Goal: Task Accomplishment & Management: Complete application form

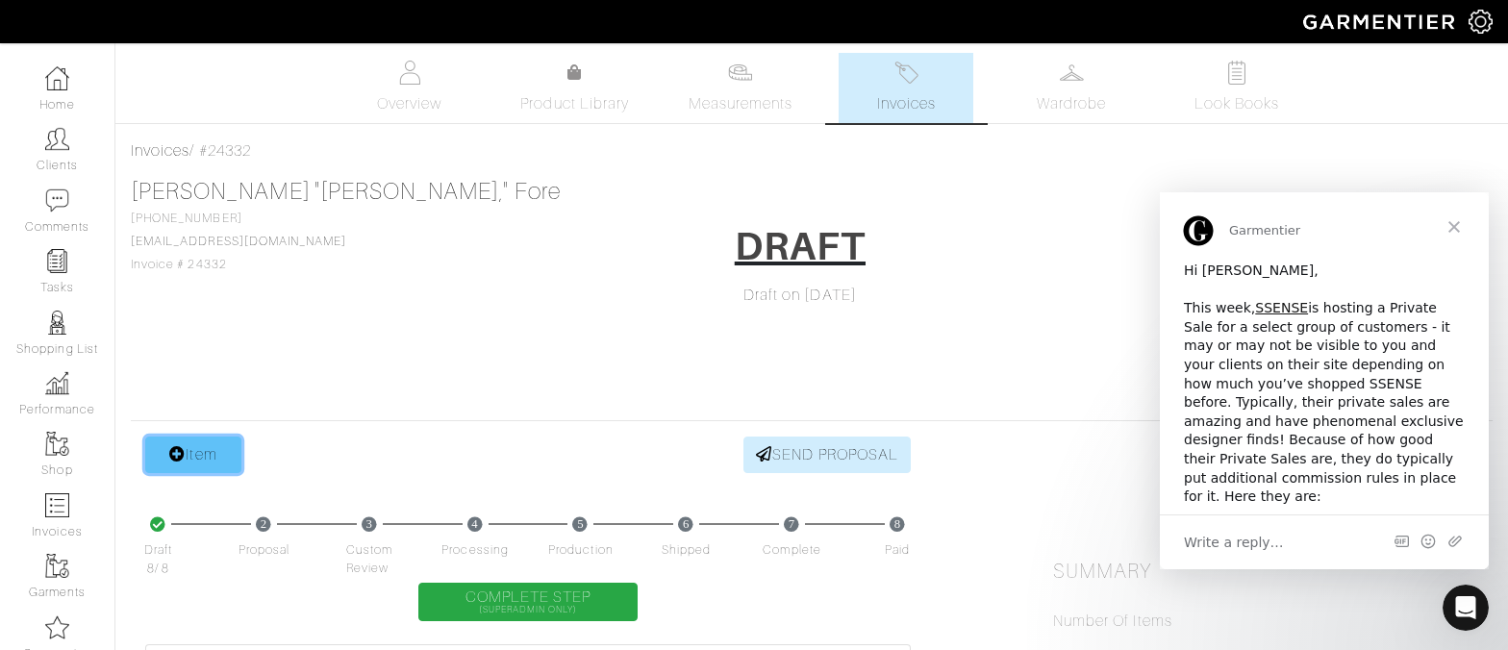
click at [178, 464] on link "Item" at bounding box center [193, 455] width 96 height 37
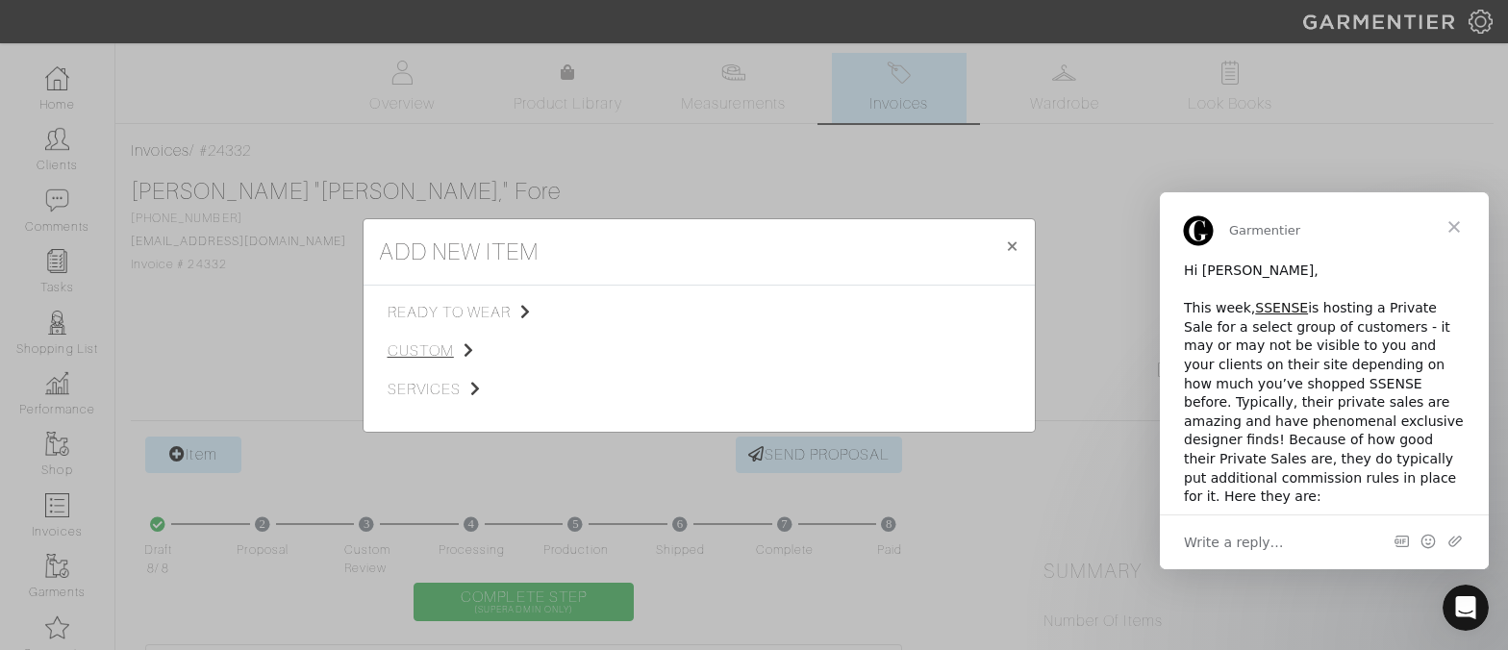
click at [438, 355] on span "custom" at bounding box center [484, 350] width 193 height 23
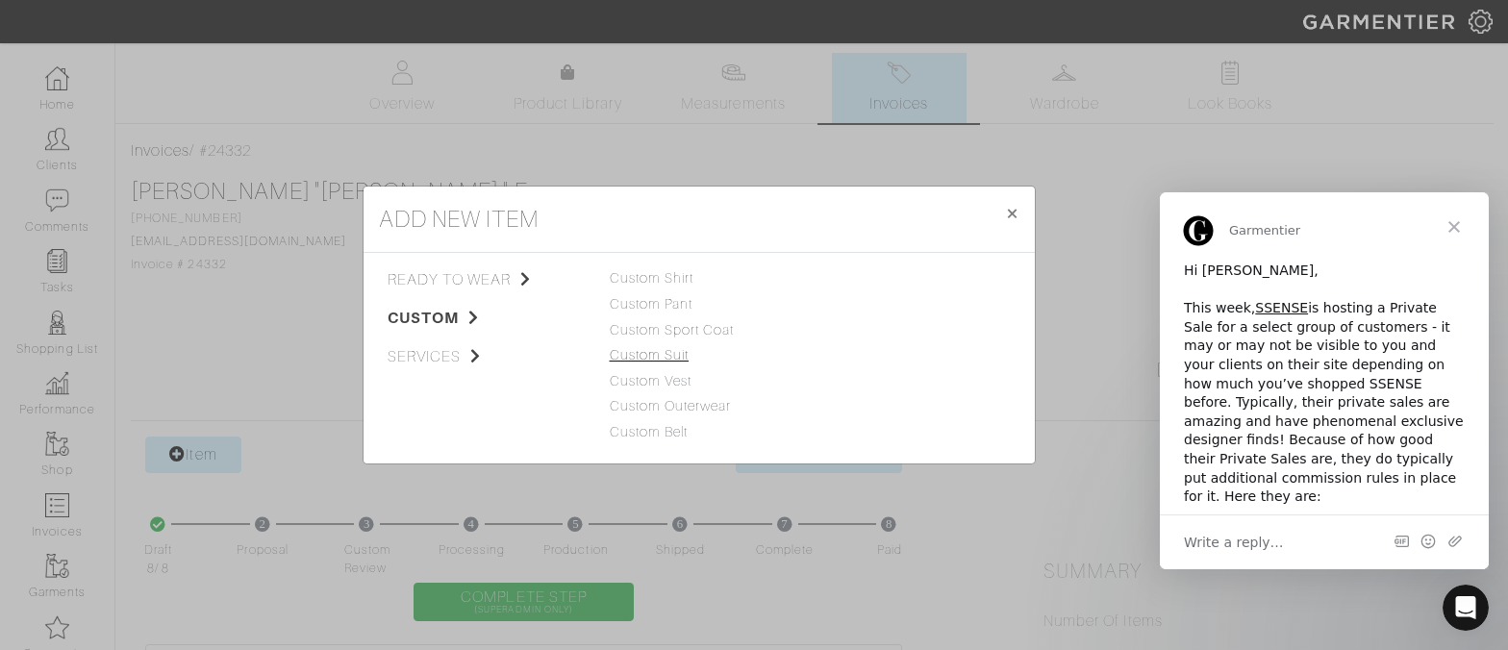
click at [676, 360] on link "Custom Suit" at bounding box center [650, 354] width 80 height 15
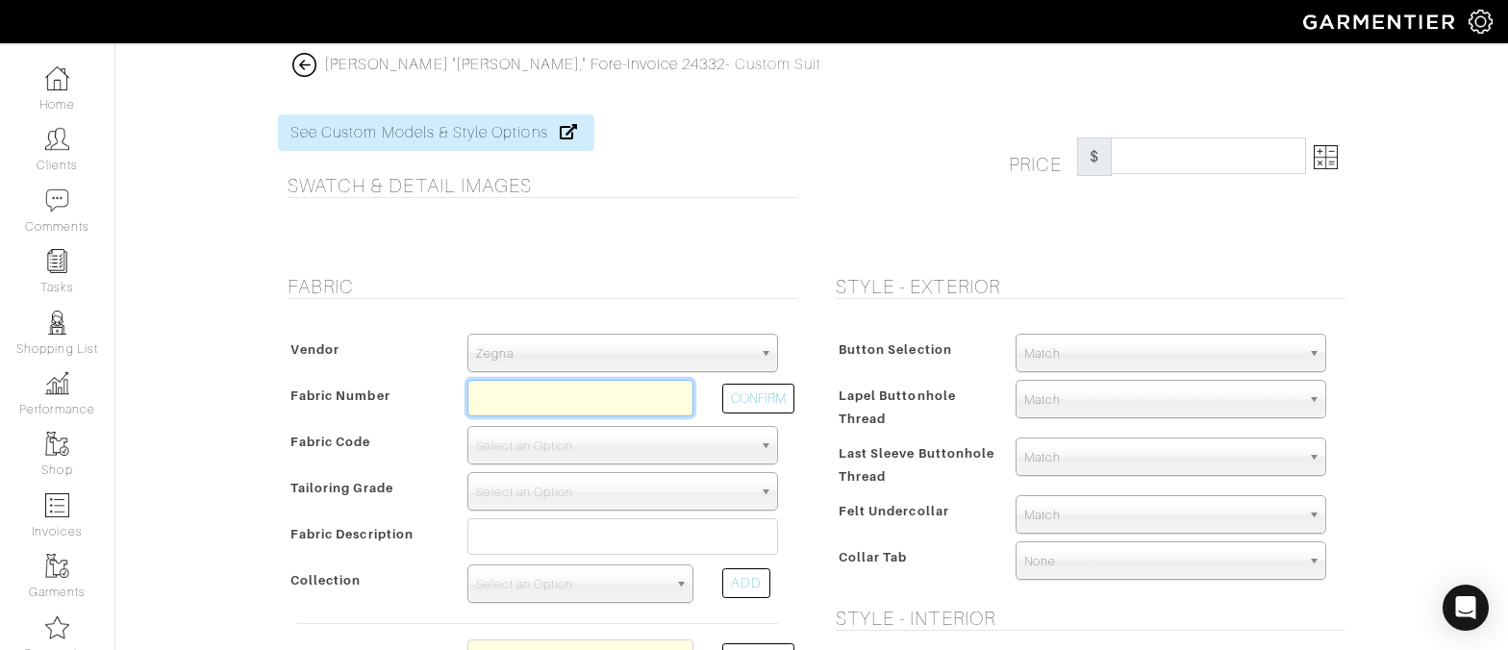
click at [585, 390] on input "text" at bounding box center [580, 398] width 226 height 37
paste input "180001"
click at [775, 405] on button "CONFIRM" at bounding box center [758, 399] width 72 height 30
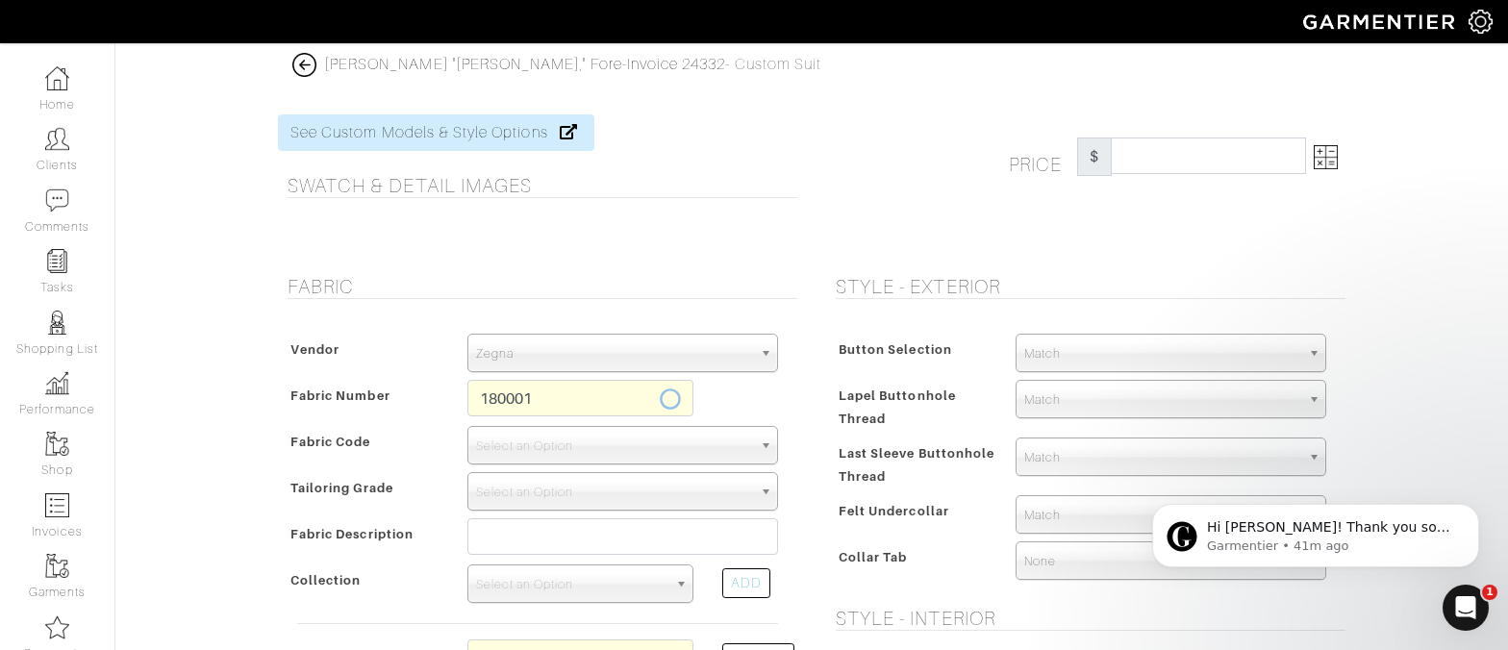
type input "XX2-49156084"
select select "1204"
type input "Black Plain - AMBASSADOR 008"
select select
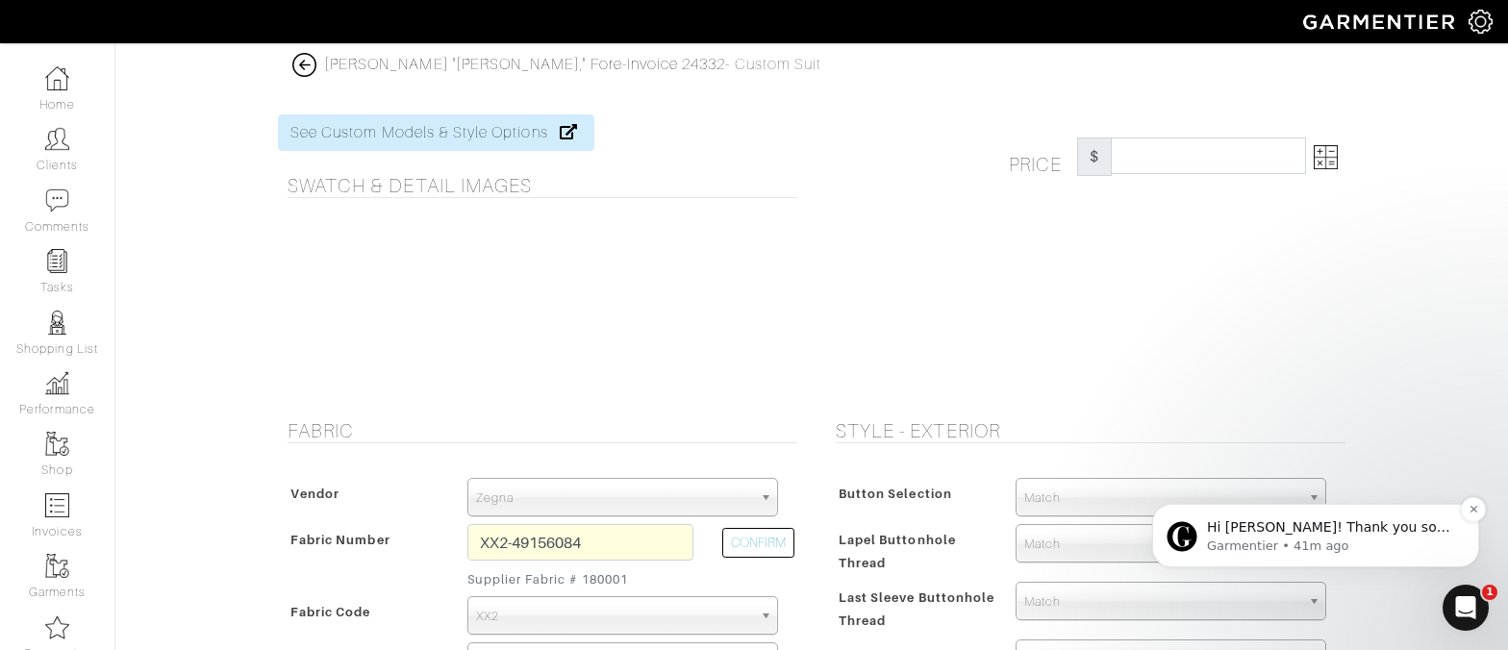
click at [1352, 553] on p "Garmentier • 41m ago" at bounding box center [1331, 546] width 248 height 17
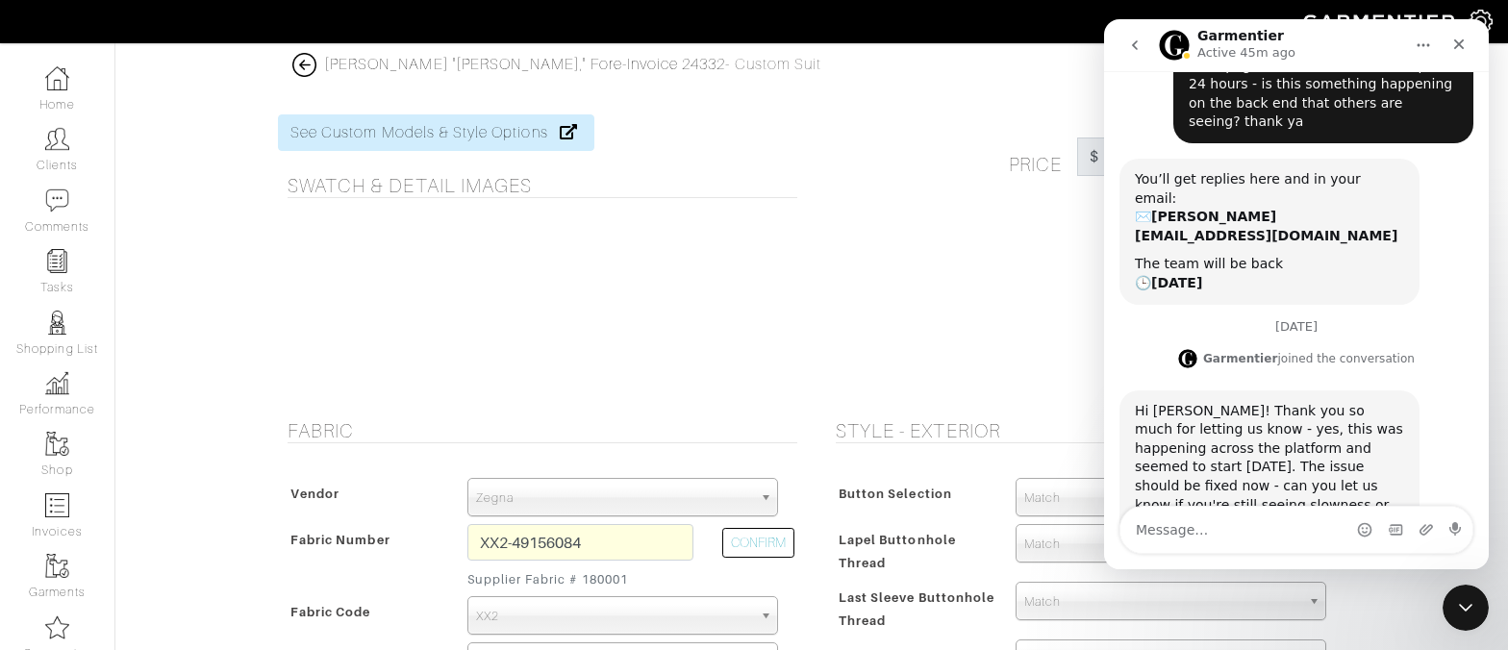
scroll to position [133, 0]
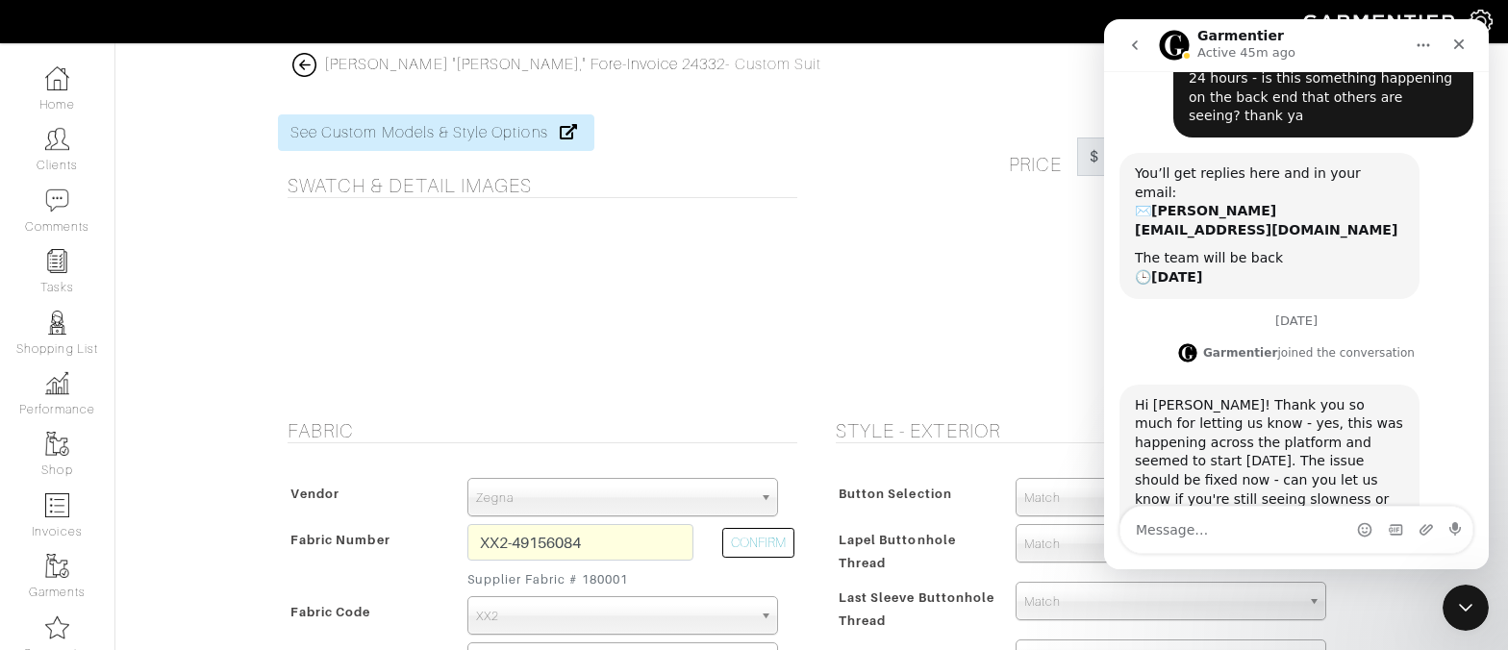
type input "6613.33"
click at [989, 383] on div "Price $ 6613.33" at bounding box center [1086, 255] width 548 height 282
click at [1456, 47] on icon "Close" at bounding box center [1459, 44] width 11 height 11
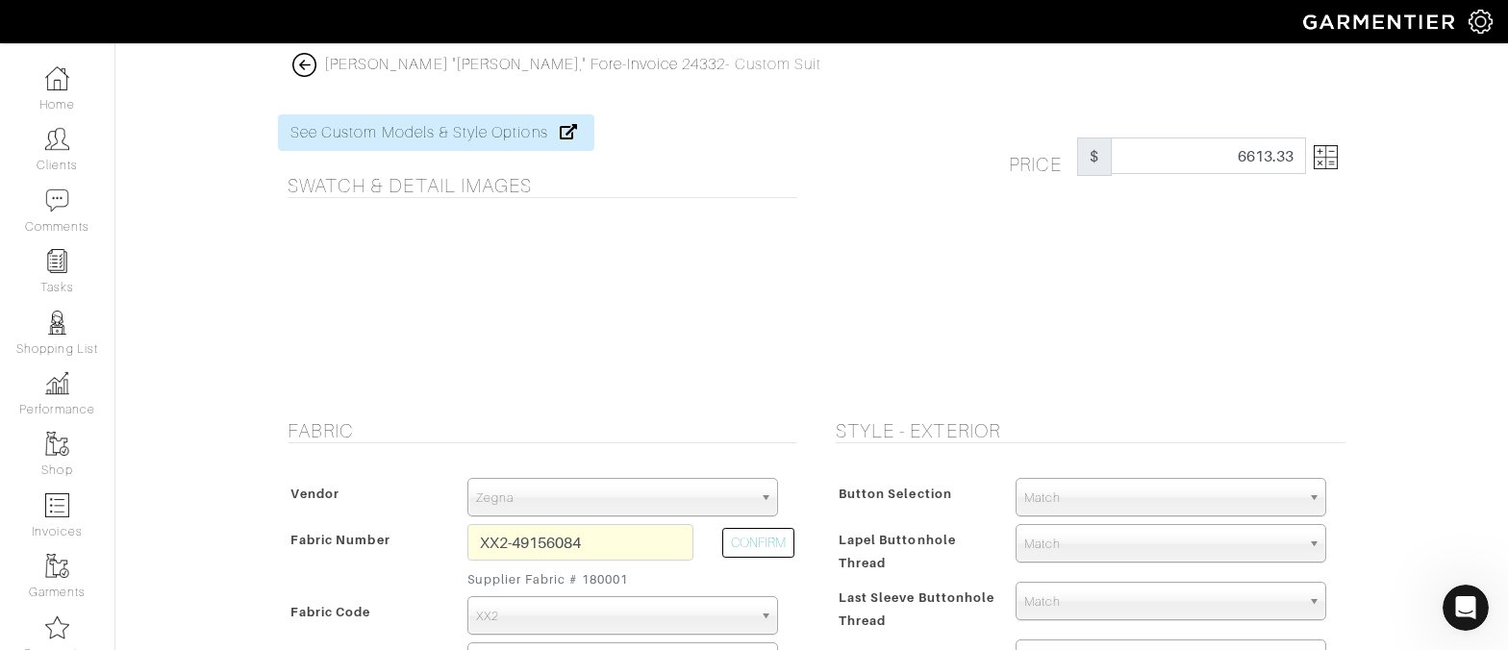
click at [1327, 151] on img at bounding box center [1326, 157] width 24 height 24
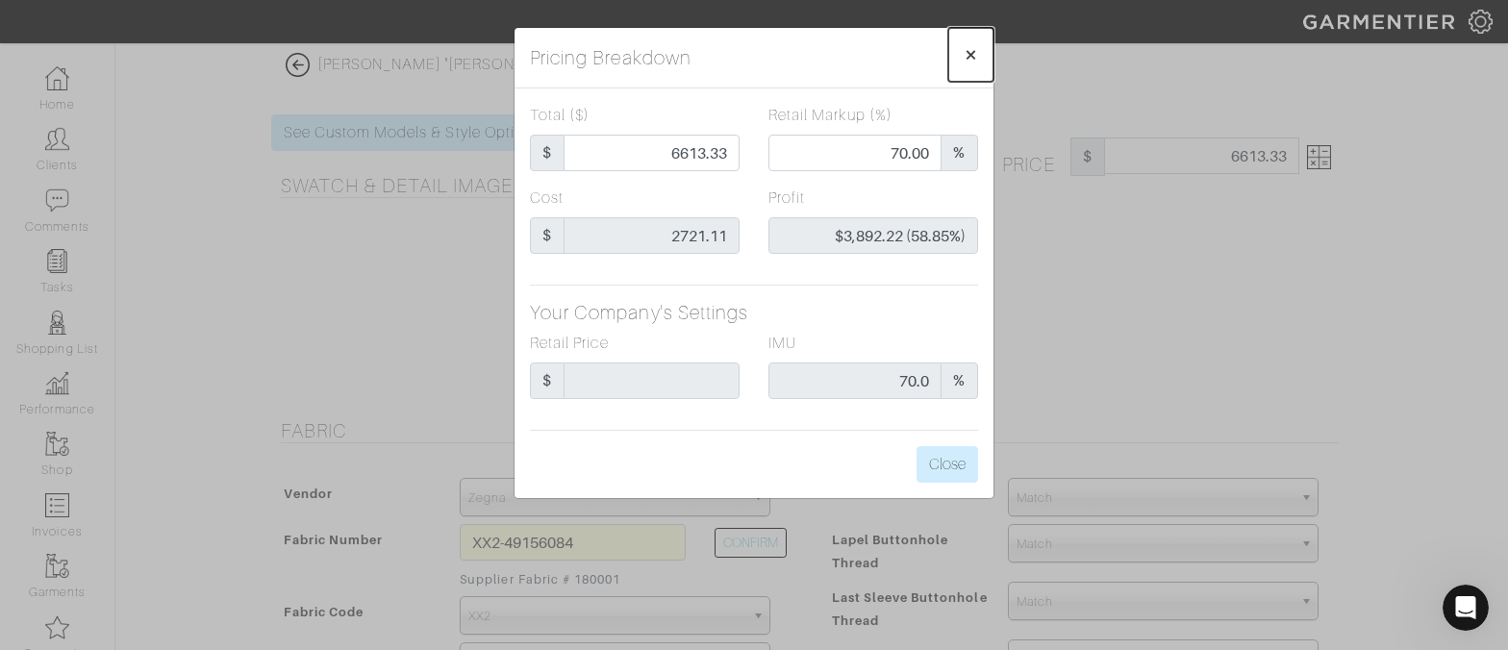
click at [980, 54] on button "×" at bounding box center [970, 55] width 45 height 54
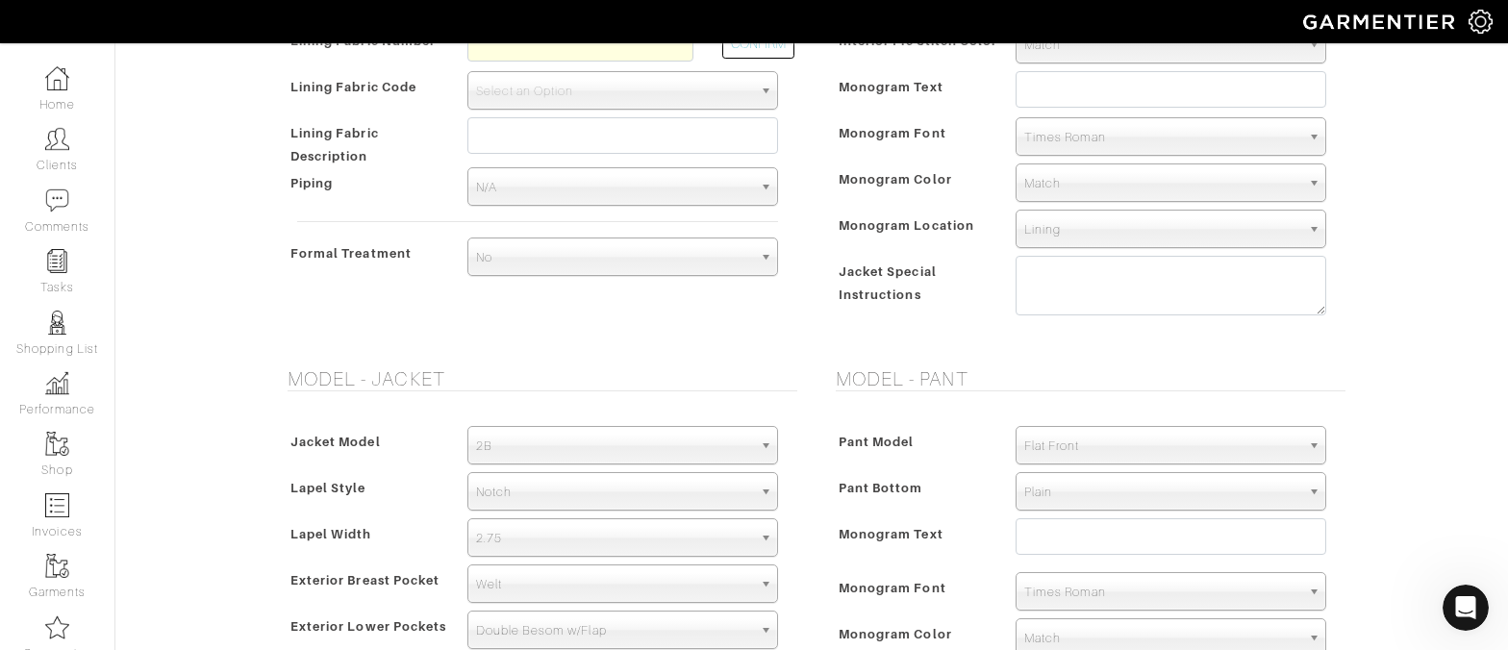
scroll to position [0, 0]
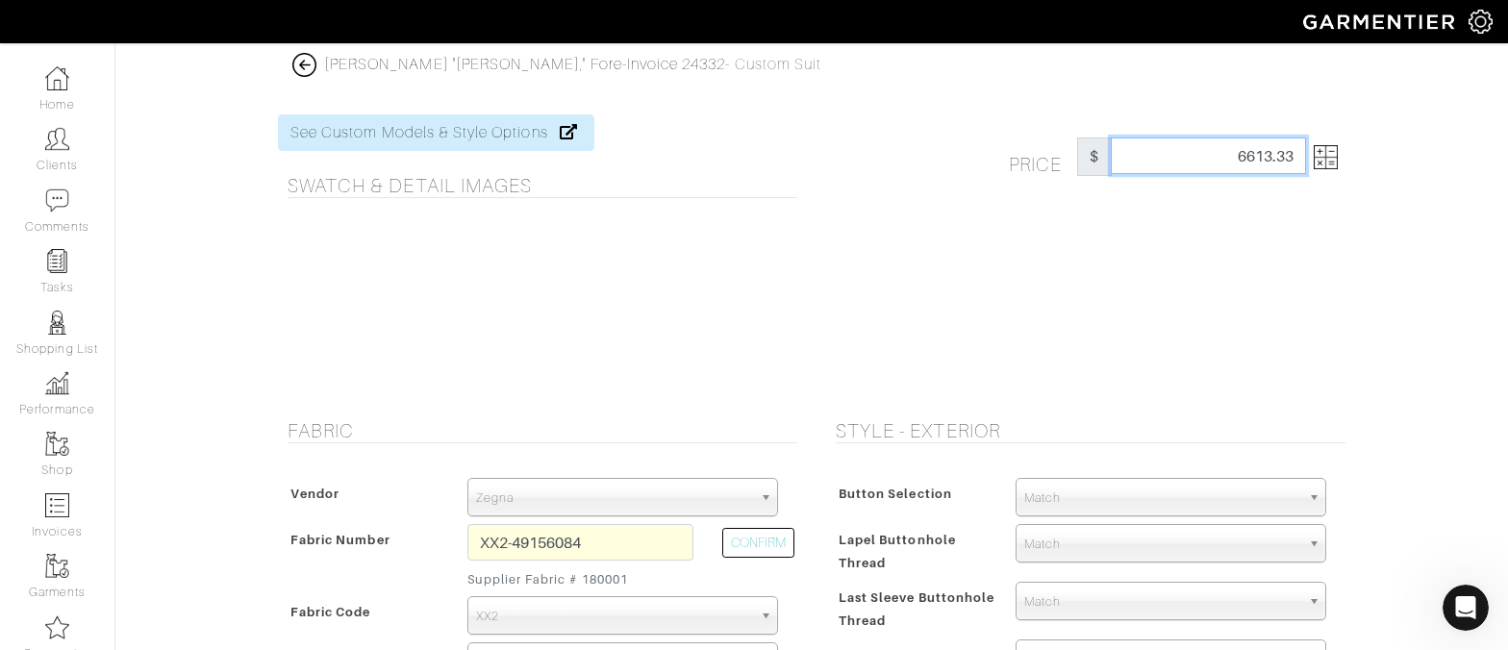
click at [1229, 163] on input "6613.33" at bounding box center [1208, 156] width 195 height 37
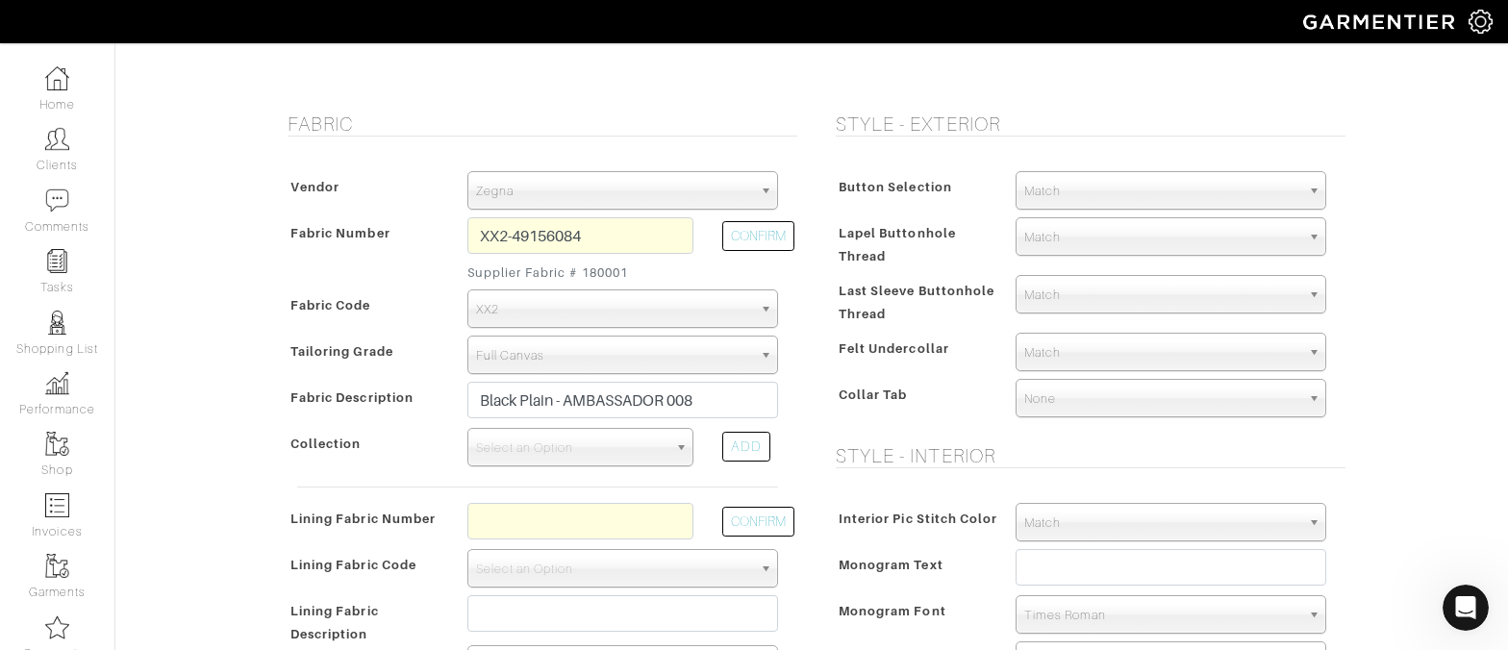
click at [593, 357] on span "Full Canvas" at bounding box center [614, 356] width 276 height 38
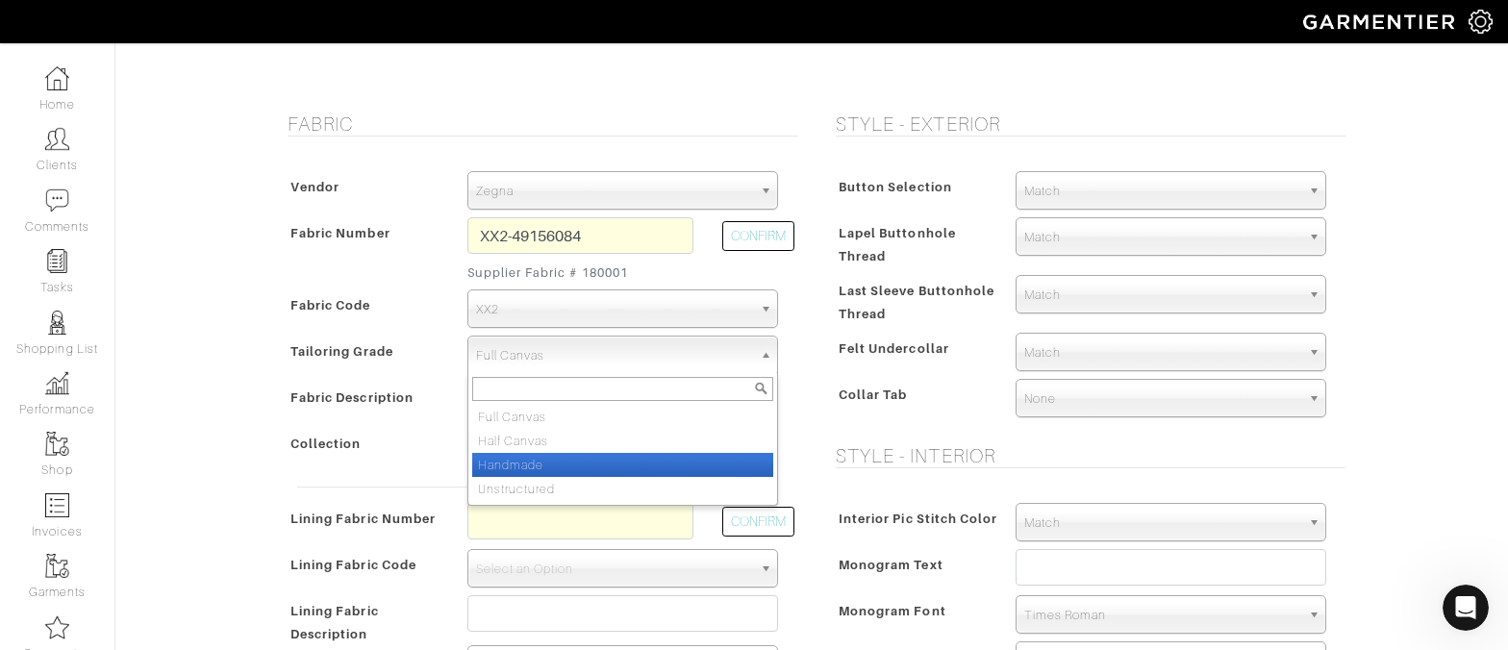
click at [575, 469] on li "Handmade" at bounding box center [622, 465] width 301 height 24
select select "7034"
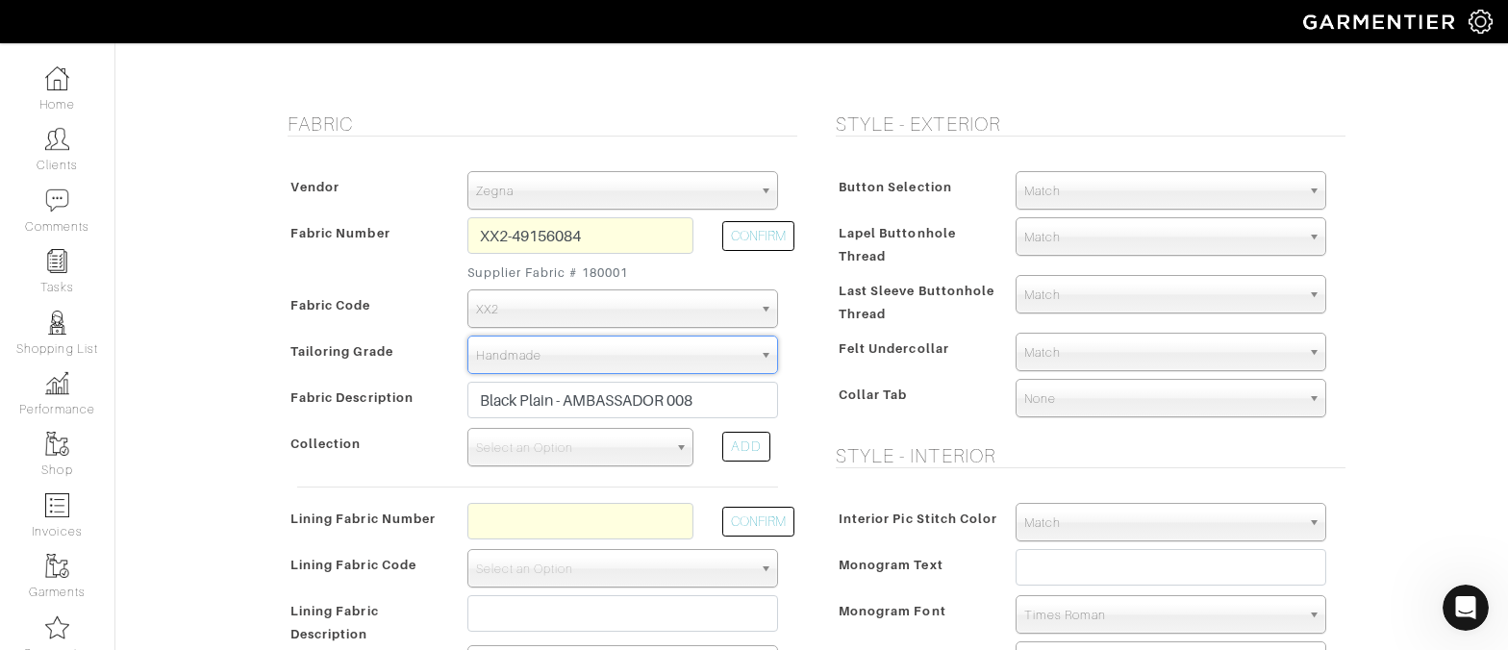
scroll to position [0, 0]
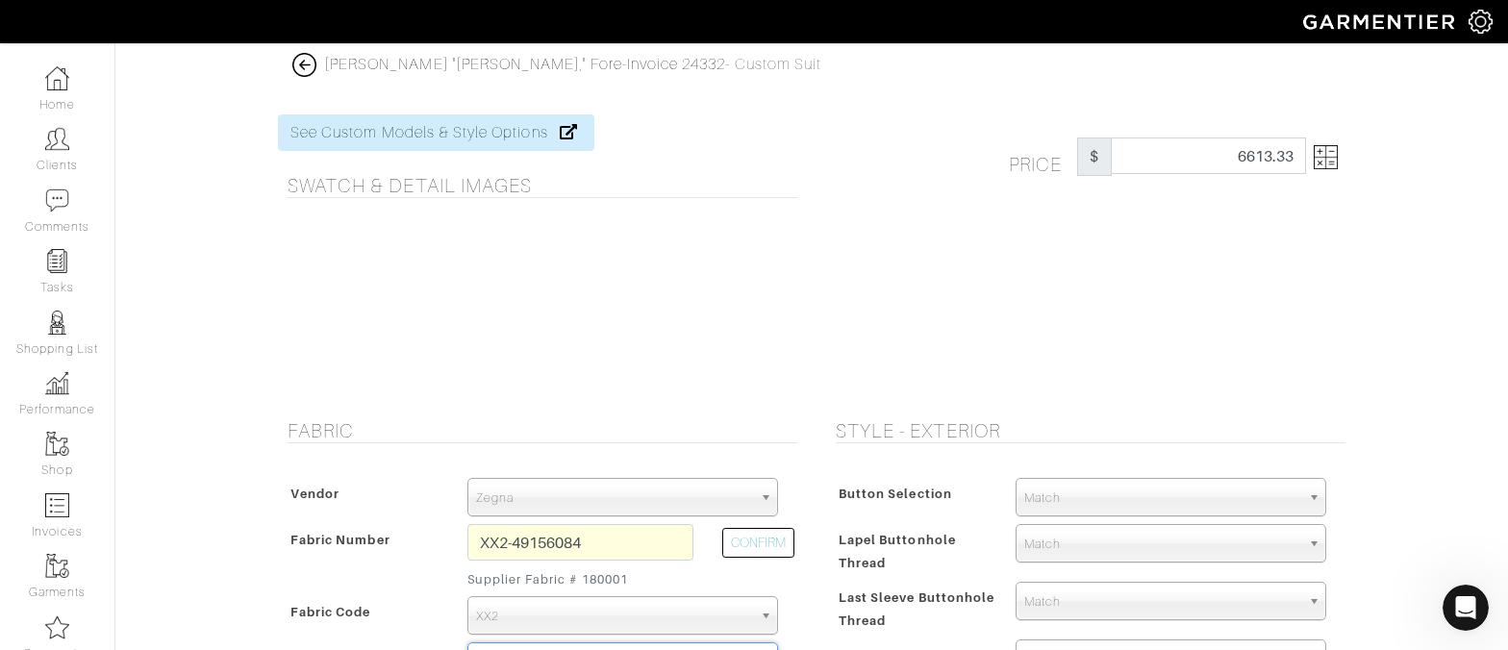
click at [920, 363] on div "Price $ 6613.33" at bounding box center [1086, 255] width 548 height 282
click at [1327, 153] on img at bounding box center [1326, 157] width 24 height 24
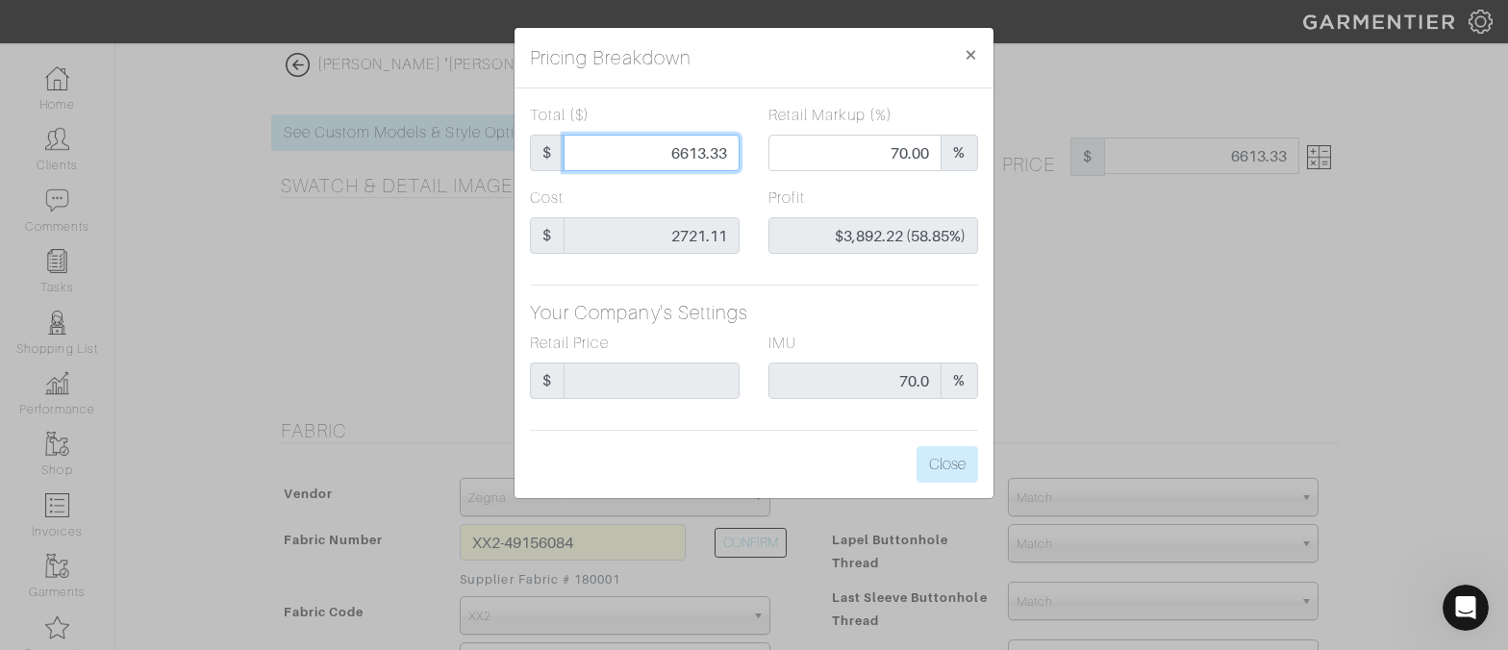
click at [636, 151] on input "6613.33" at bounding box center [651, 153] width 176 height 37
type input "7"
type input "0.00"
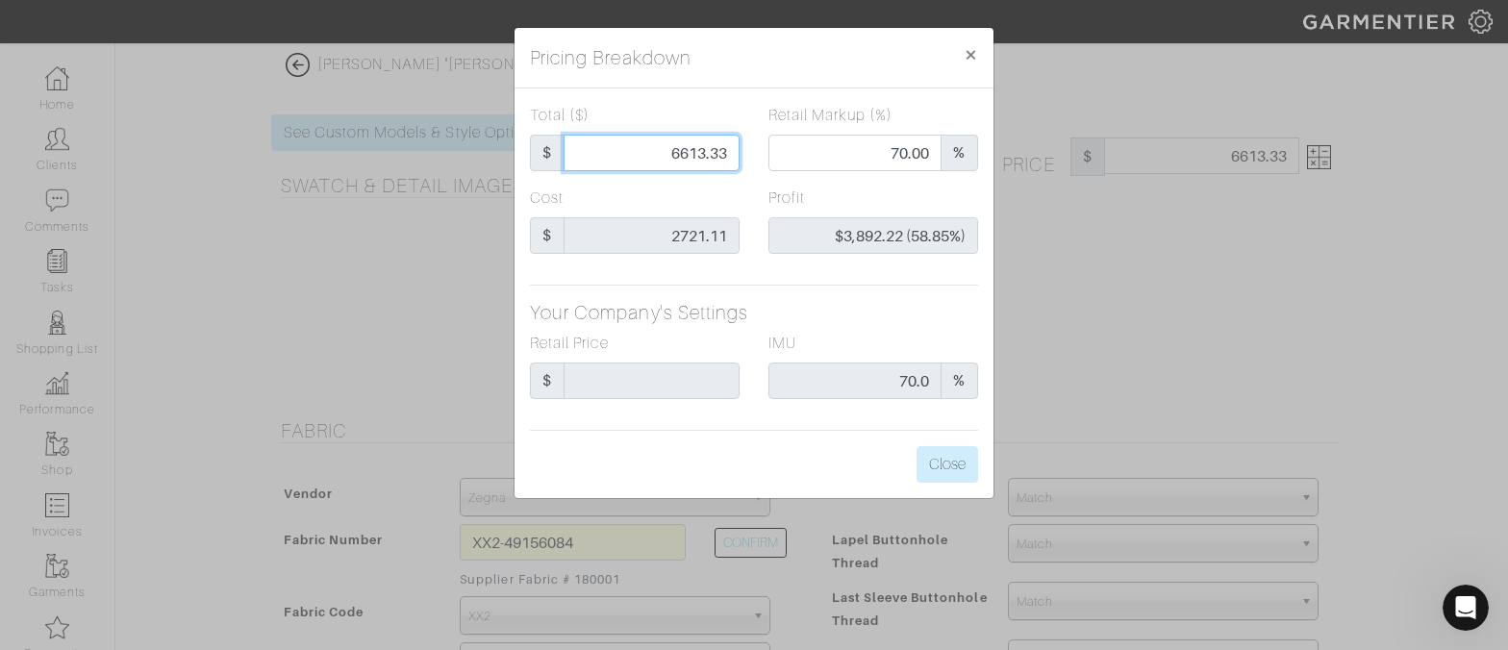
type input "-$2,714.11 (-38773.00%)"
type input "70"
type input "-$2,651.11 (-3787.30%)"
type input "700"
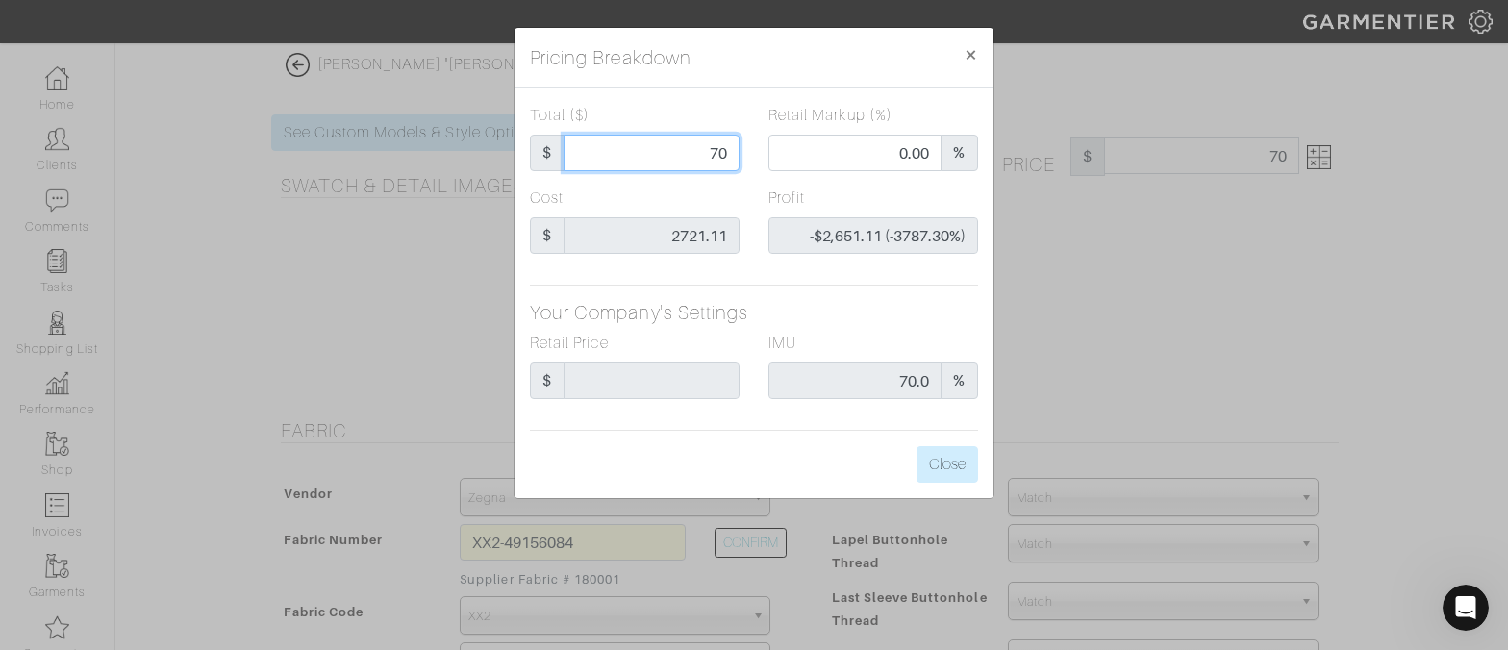
type input "700"
type input "-$2,021.11 (-288.73%)"
type input "7000"
type input "71.66"
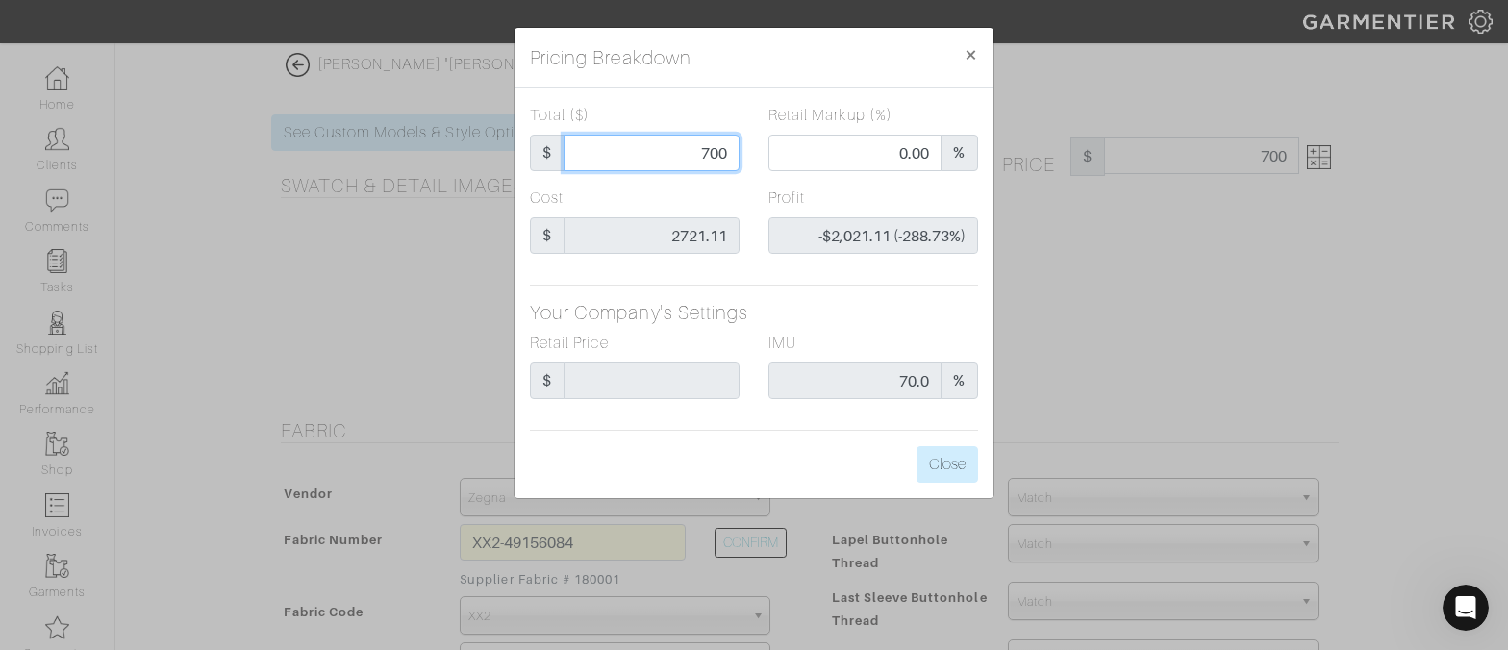
type input "$4,278.89 (61.13%)"
type input "7353.56"
type input "2858.26"
type input "$4,495.30 (61.13%)"
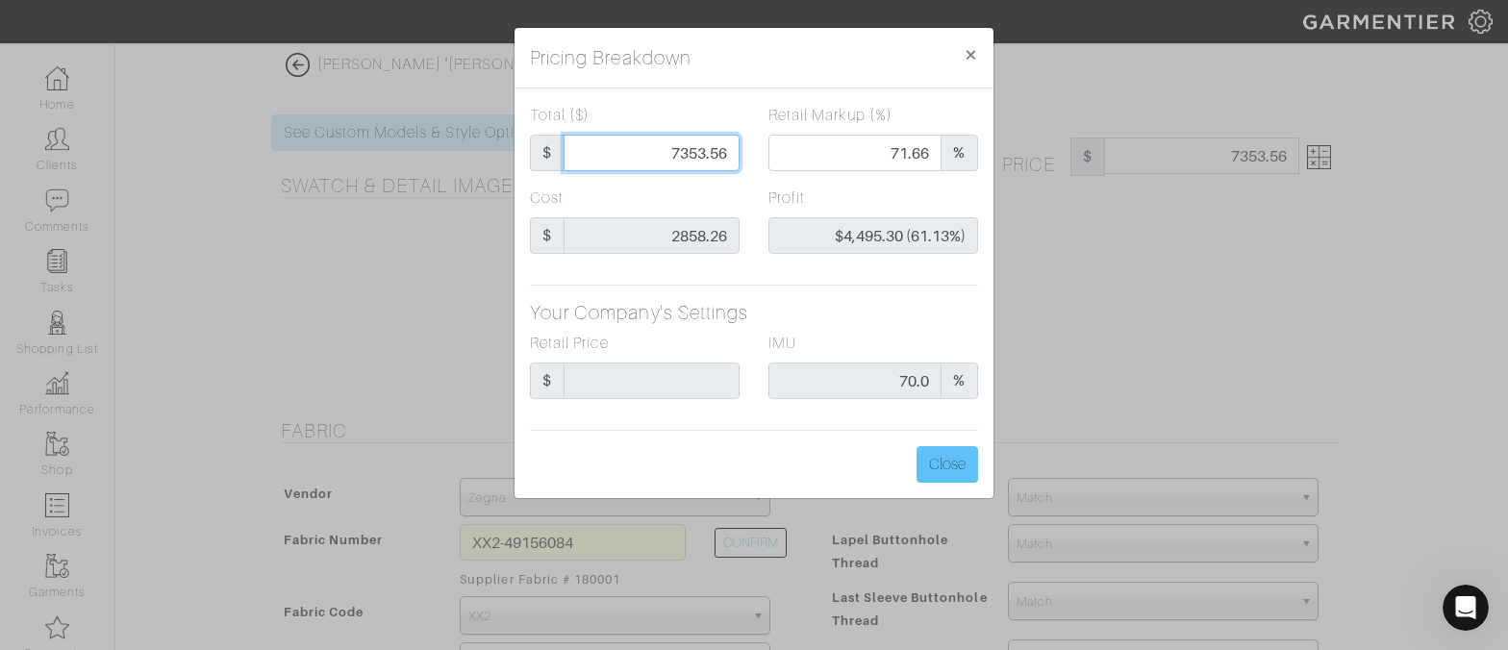
type input "7353.56"
click at [928, 470] on button "Close" at bounding box center [947, 464] width 62 height 37
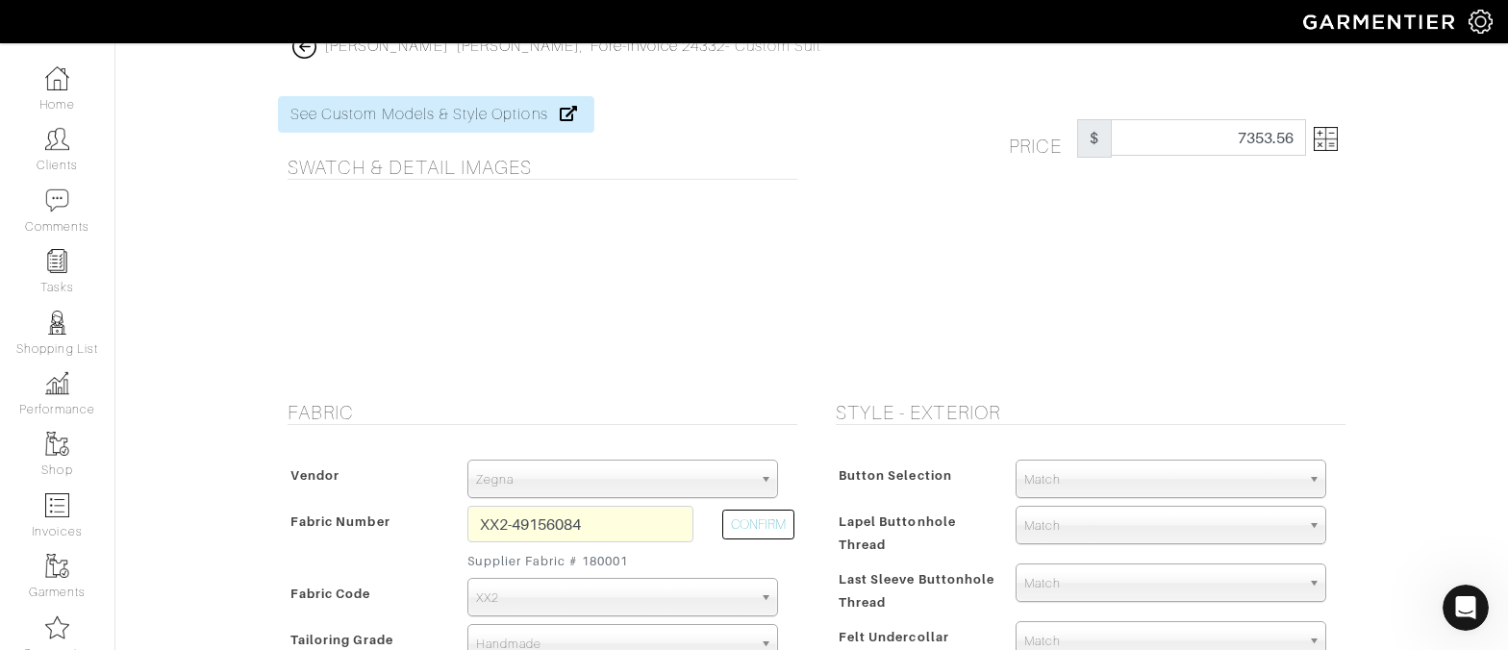
scroll to position [24, 0]
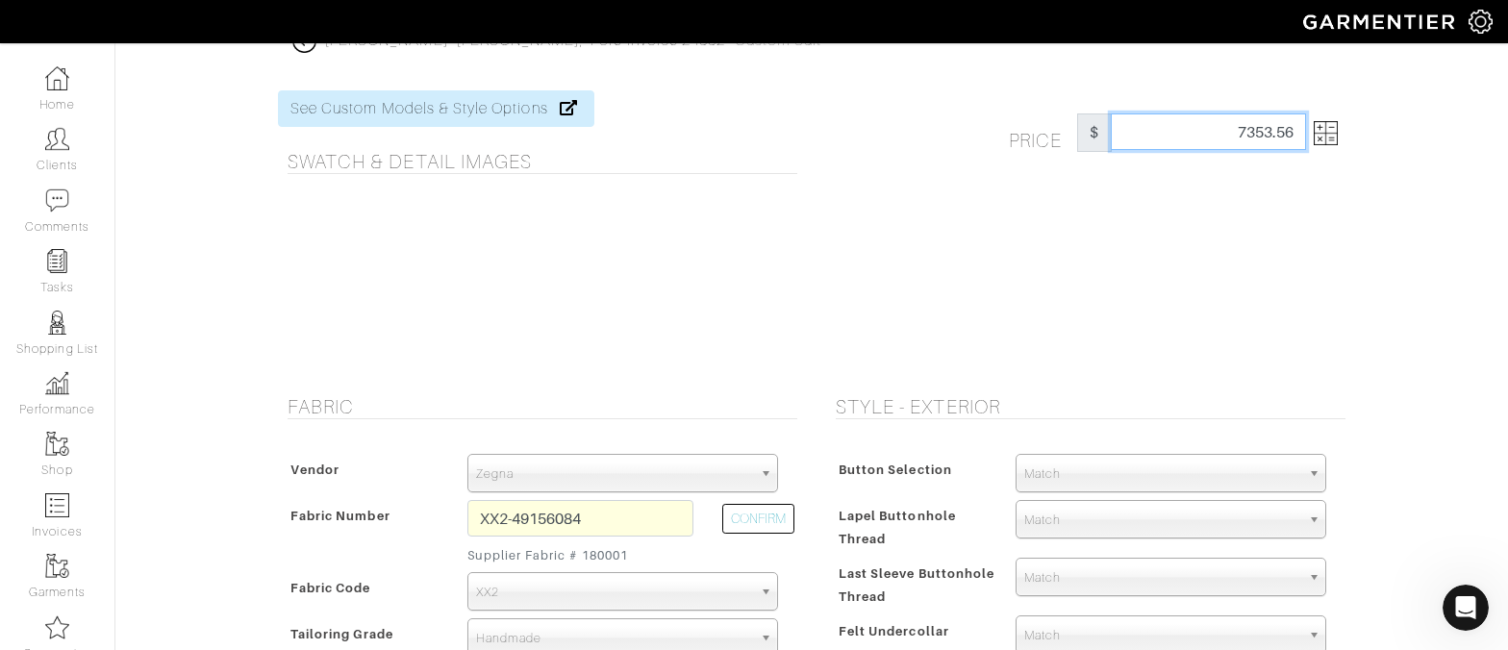
click at [1221, 136] on input "7353.56" at bounding box center [1208, 131] width 195 height 37
type input "7000"
click at [1327, 138] on img at bounding box center [1326, 133] width 24 height 24
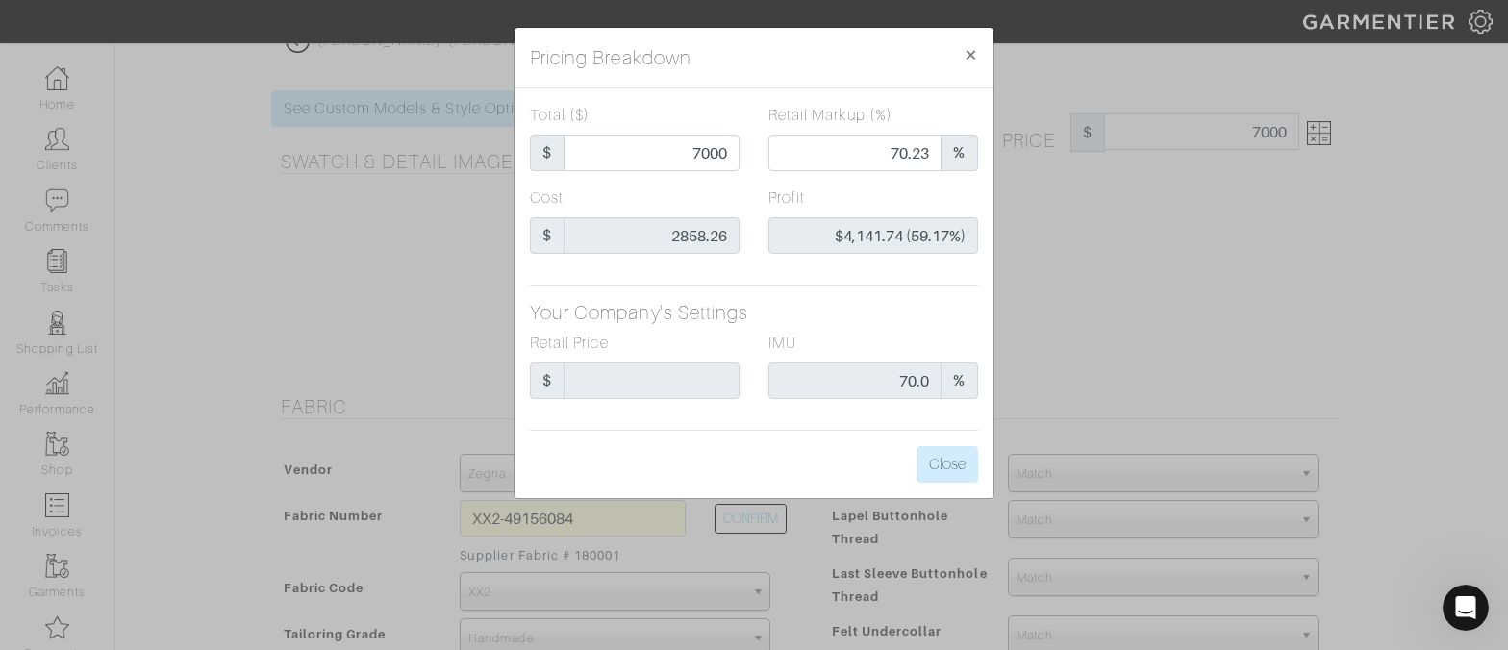
click at [909, 479] on div "Total ($) $ 7000 Retail Markup (%) 70.23 % Cost $ 2858.26 Profit $4,141.74 (59.…" at bounding box center [753, 293] width 479 height 410
click at [916, 478] on button "Close" at bounding box center [947, 464] width 62 height 37
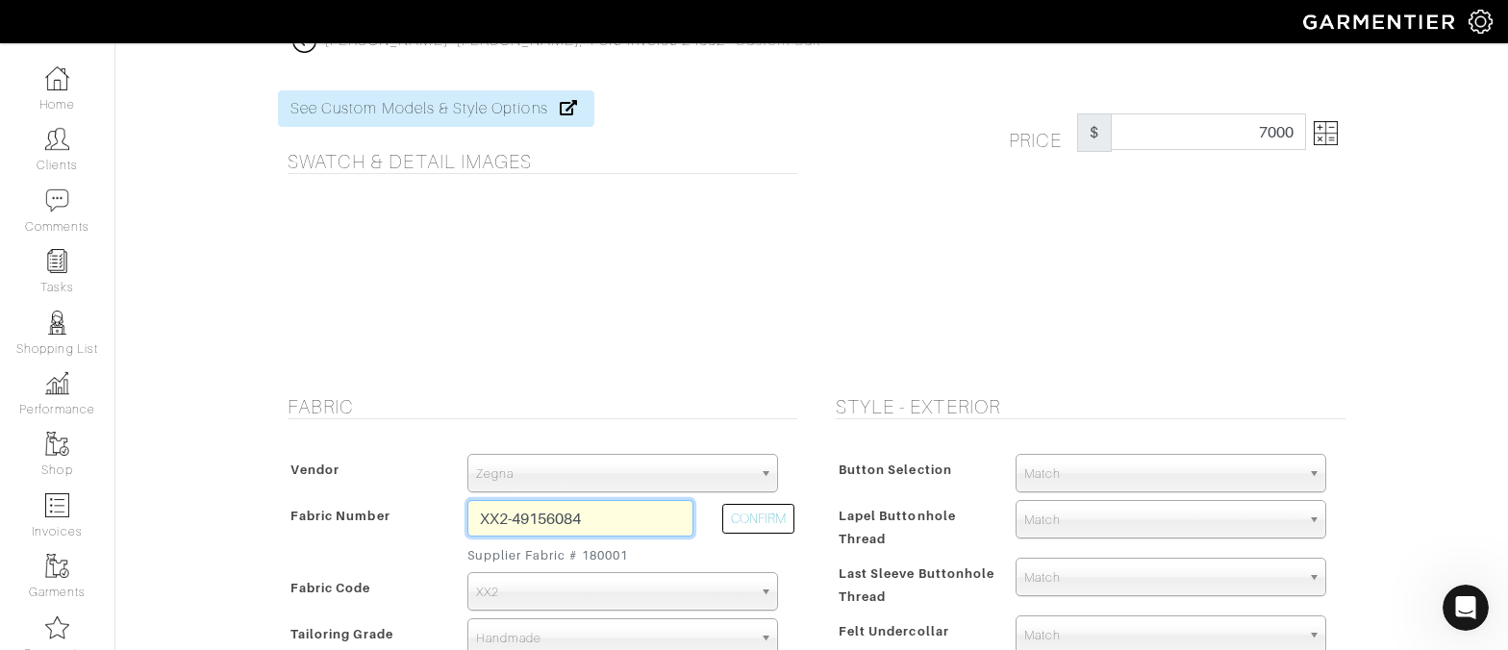
click at [538, 525] on input "XX2-49156084" at bounding box center [580, 518] width 226 height 37
paste input "200230"
click at [777, 523] on button "CONFIRM" at bounding box center [758, 519] width 72 height 30
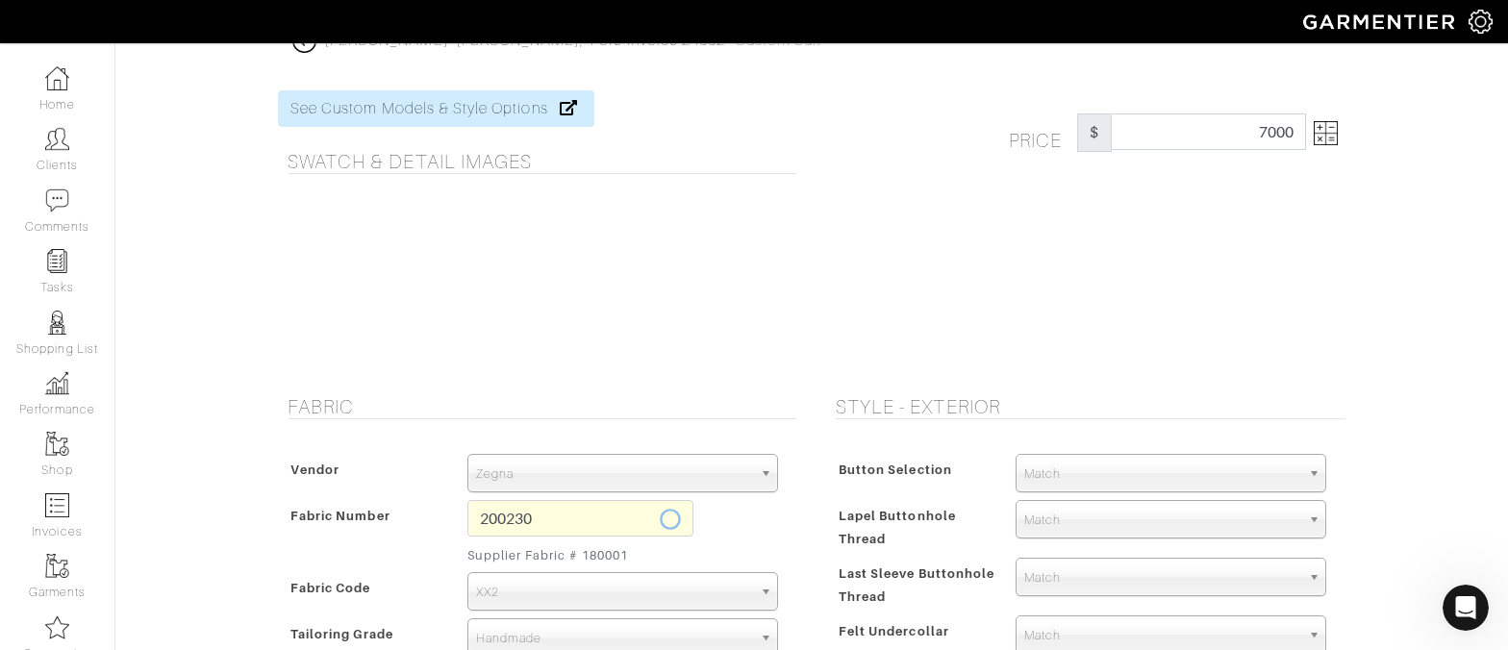
type input "XX4-46119864"
type input "Black Plain"
select select
click at [1327, 139] on img at bounding box center [1326, 133] width 24 height 24
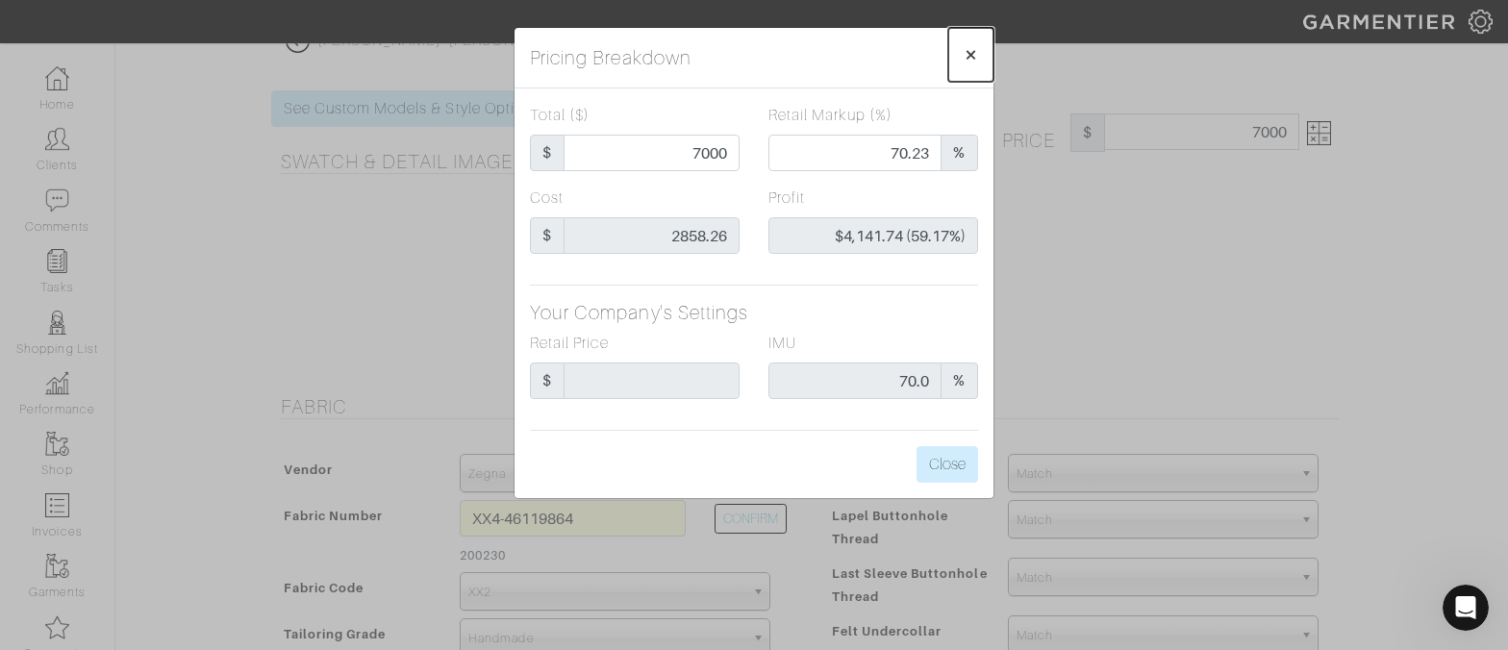
click at [988, 52] on button "×" at bounding box center [970, 55] width 45 height 54
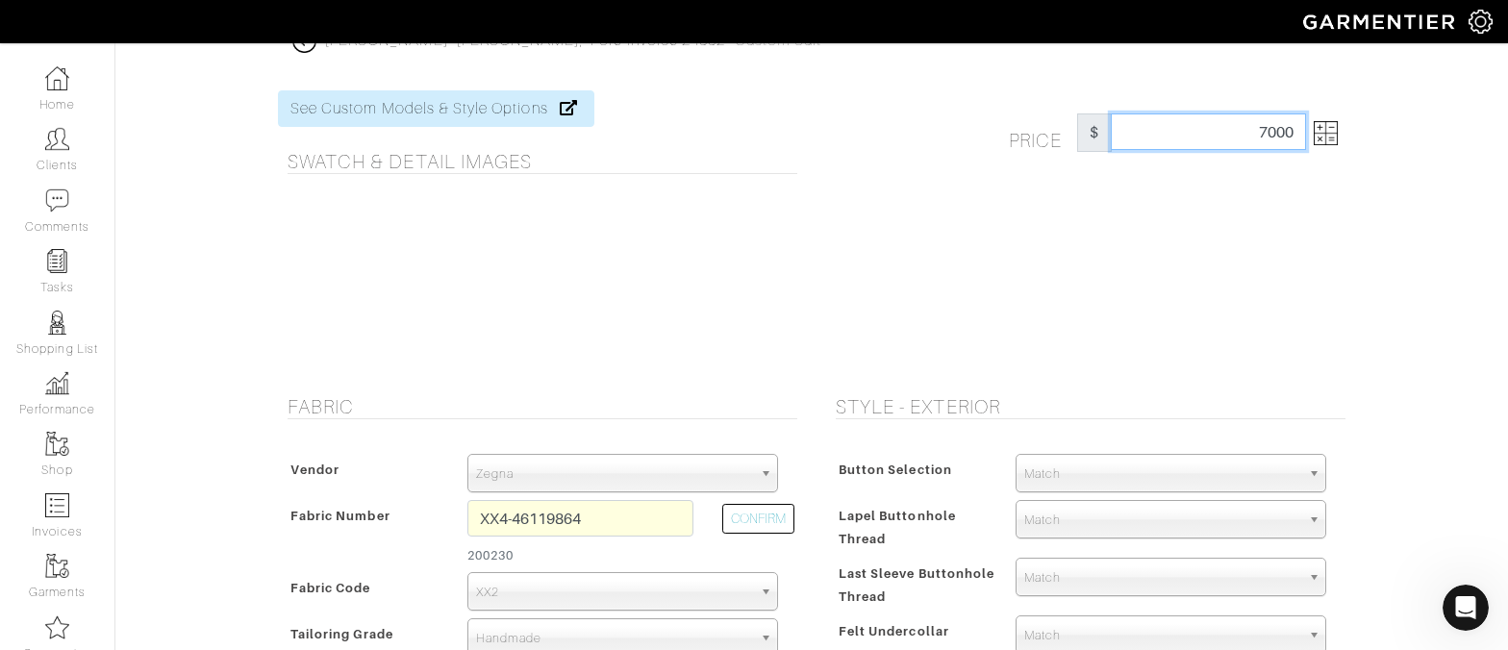
click at [1260, 136] on input "7000" at bounding box center [1208, 131] width 195 height 37
type input "8000"
click at [1148, 325] on div "Price $ 8000" at bounding box center [1086, 231] width 548 height 282
click at [1317, 129] on img at bounding box center [1326, 133] width 24 height 24
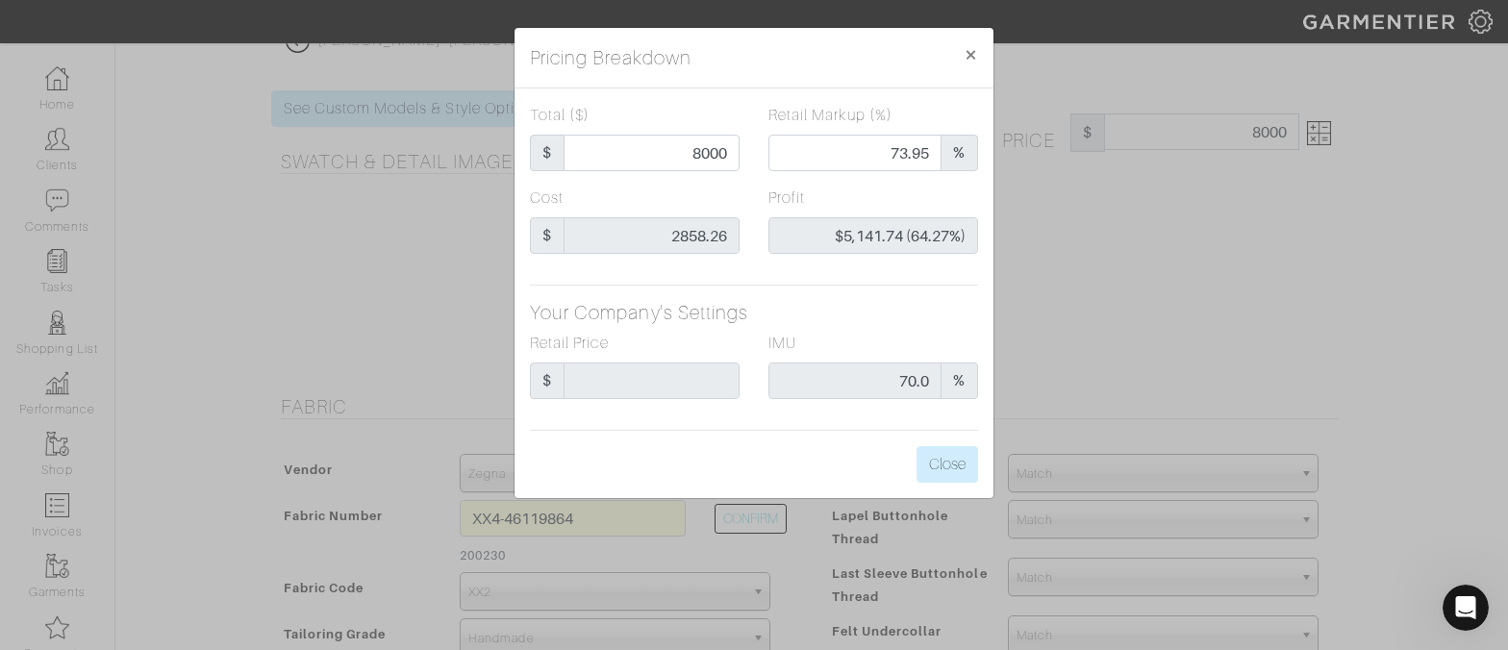
click at [654, 131] on div "Total ($) $ 8000" at bounding box center [635, 137] width 210 height 67
click at [972, 57] on span "×" at bounding box center [971, 54] width 14 height 26
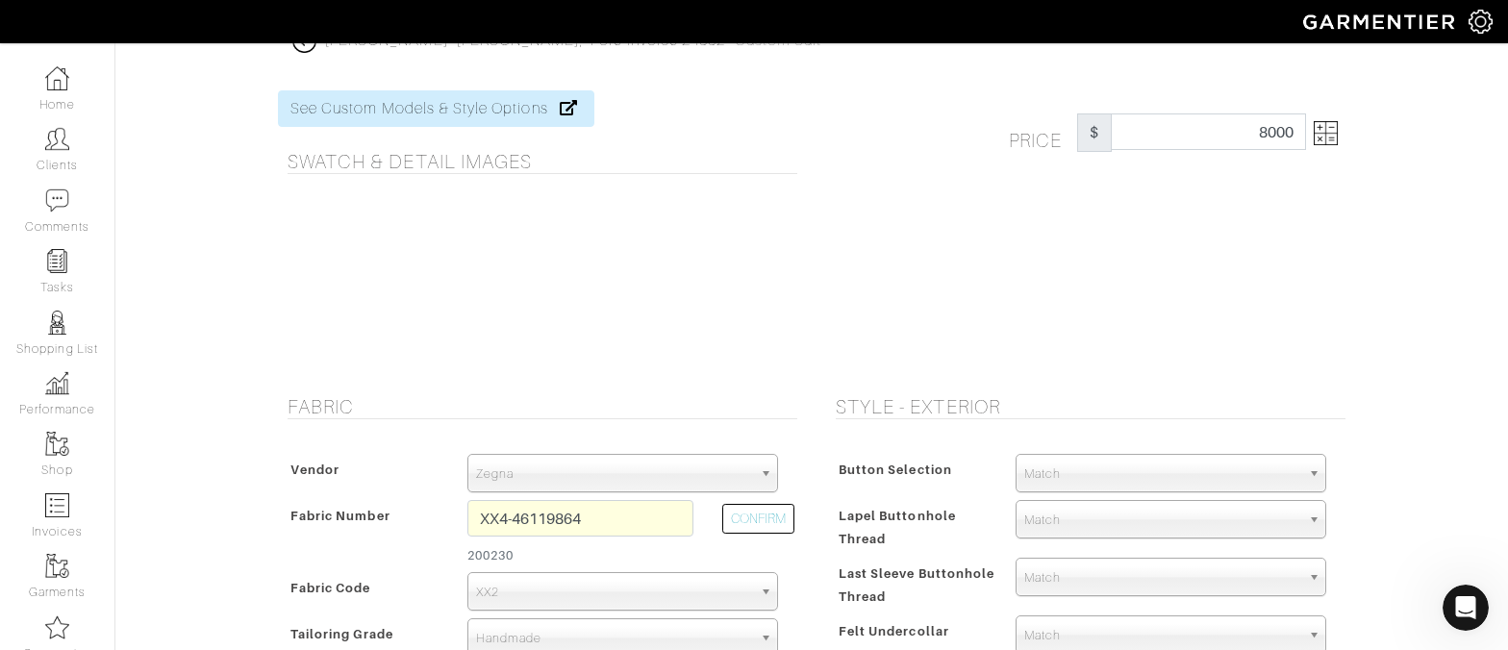
click at [608, 576] on span "XX2" at bounding box center [614, 592] width 276 height 38
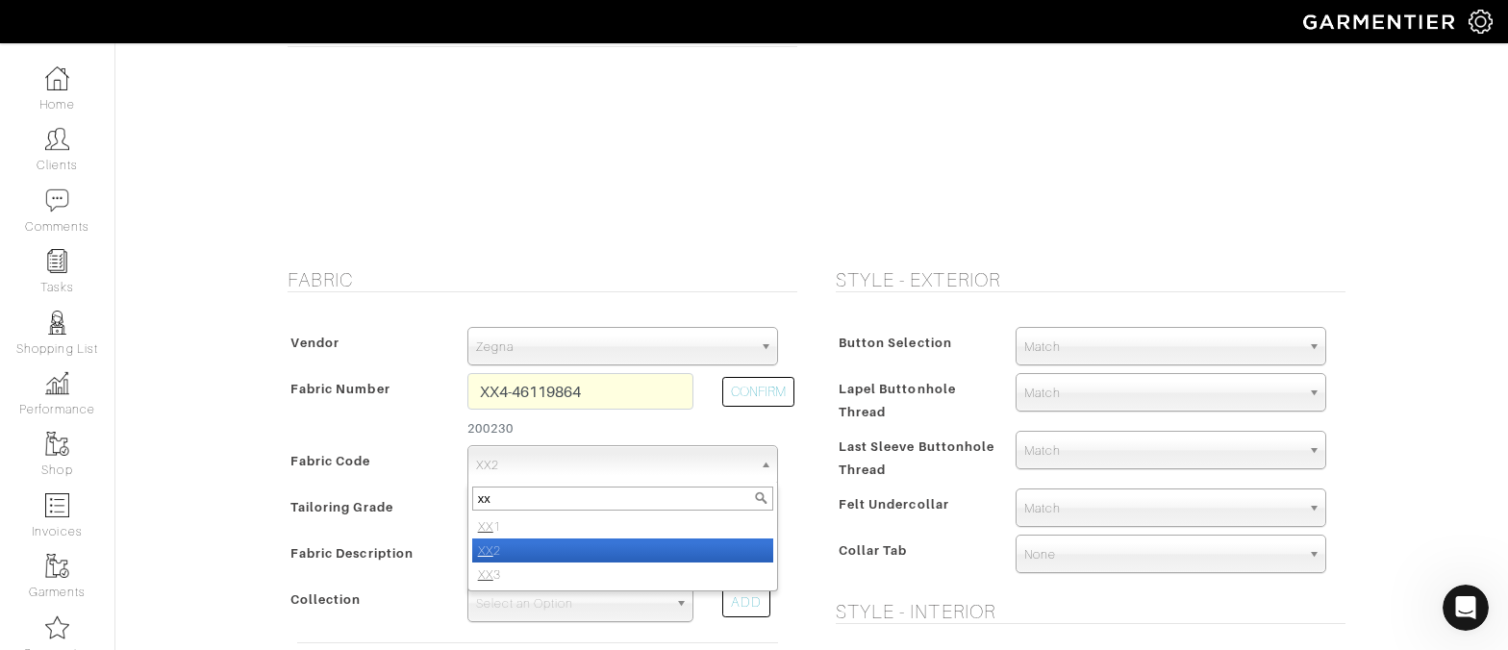
scroll to position [0, 0]
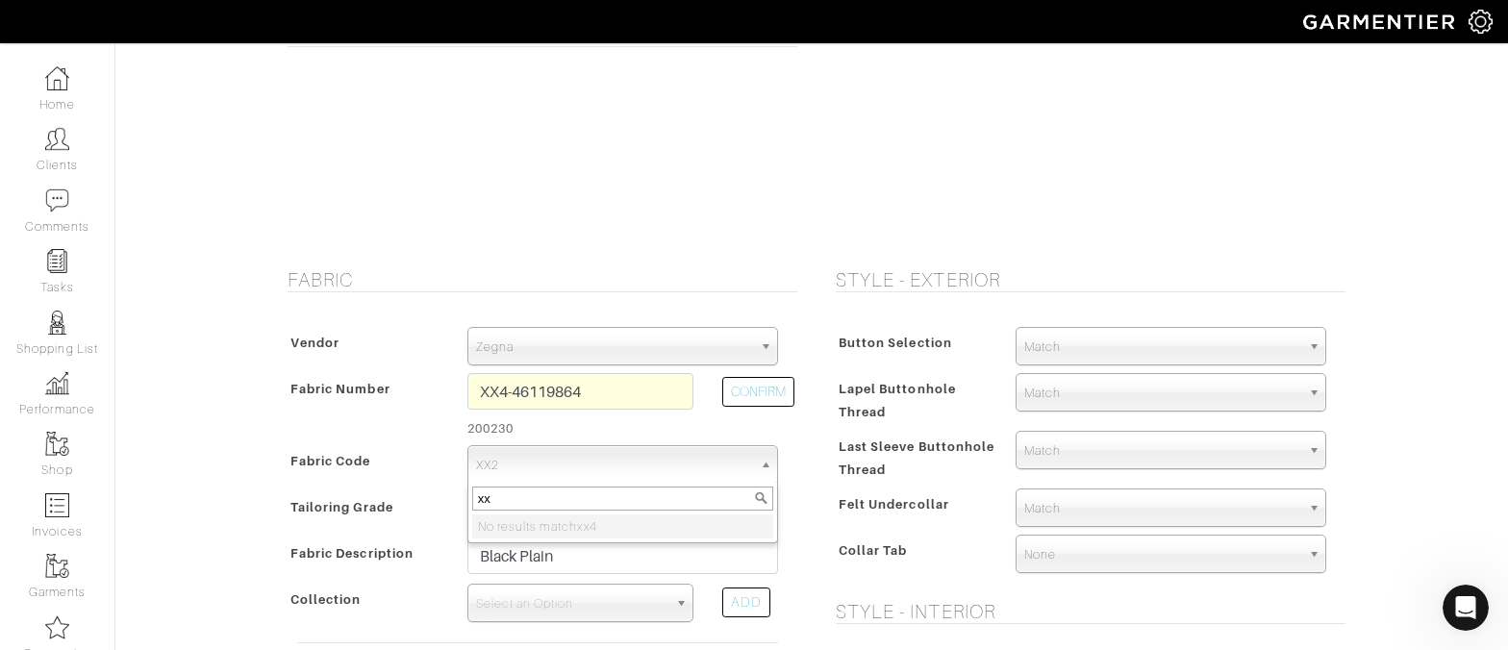
type input "x"
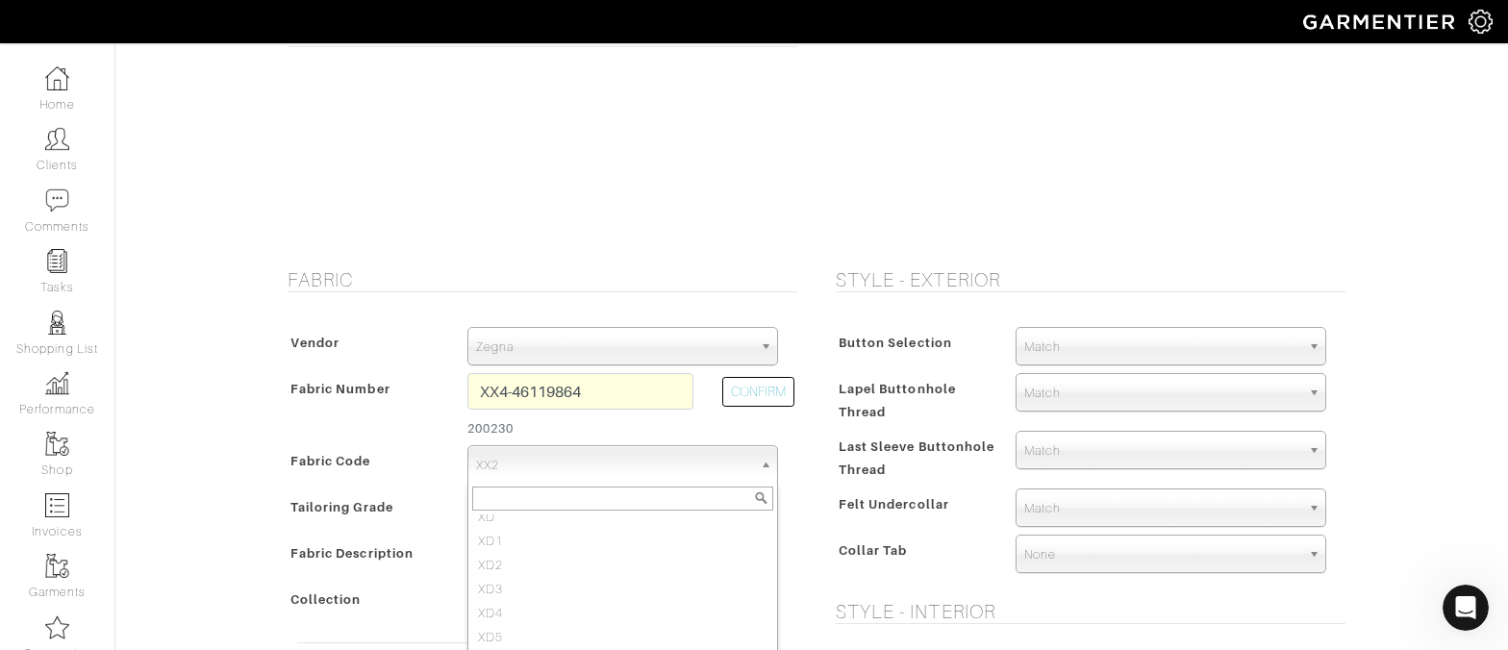
scroll to position [3015, 0]
click at [918, 365] on div "Button Selection Match Formal - Fabric Covered with Formal Treatment Fabric Fab…" at bounding box center [1085, 454] width 519 height 292
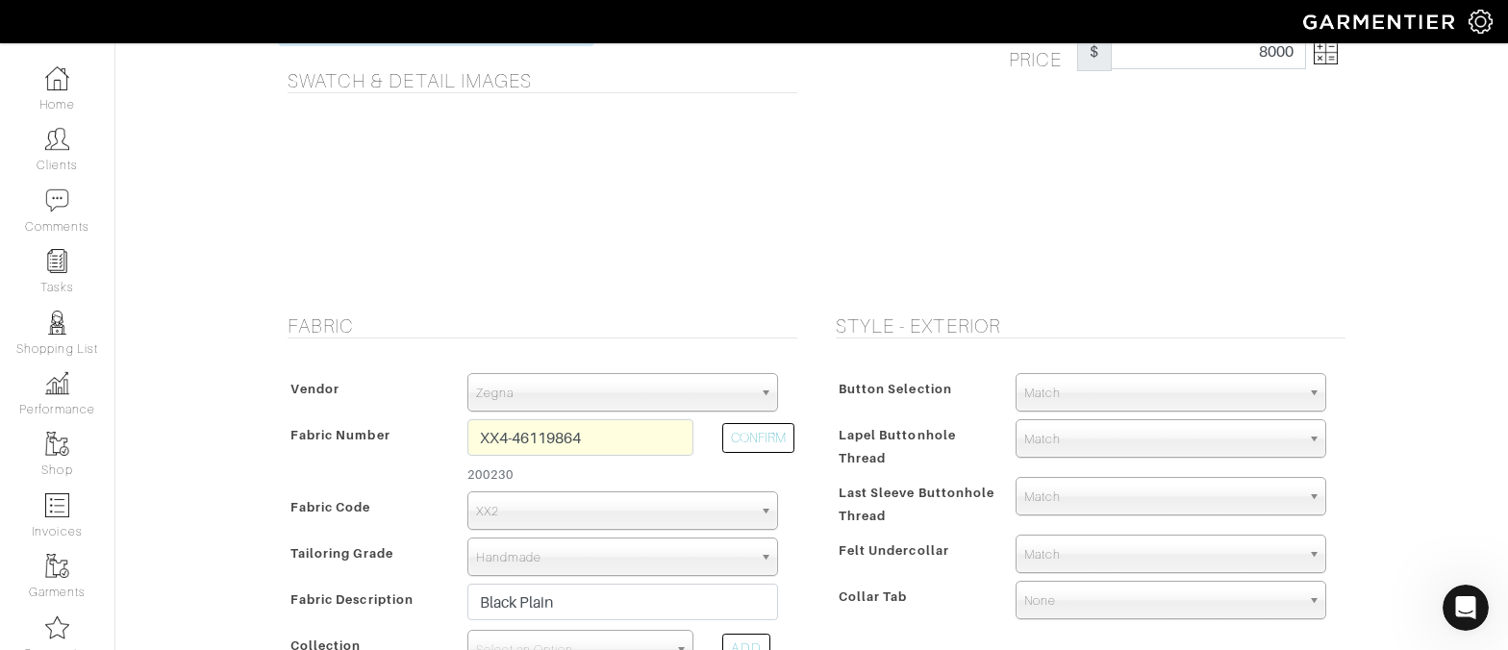
scroll to position [0, 0]
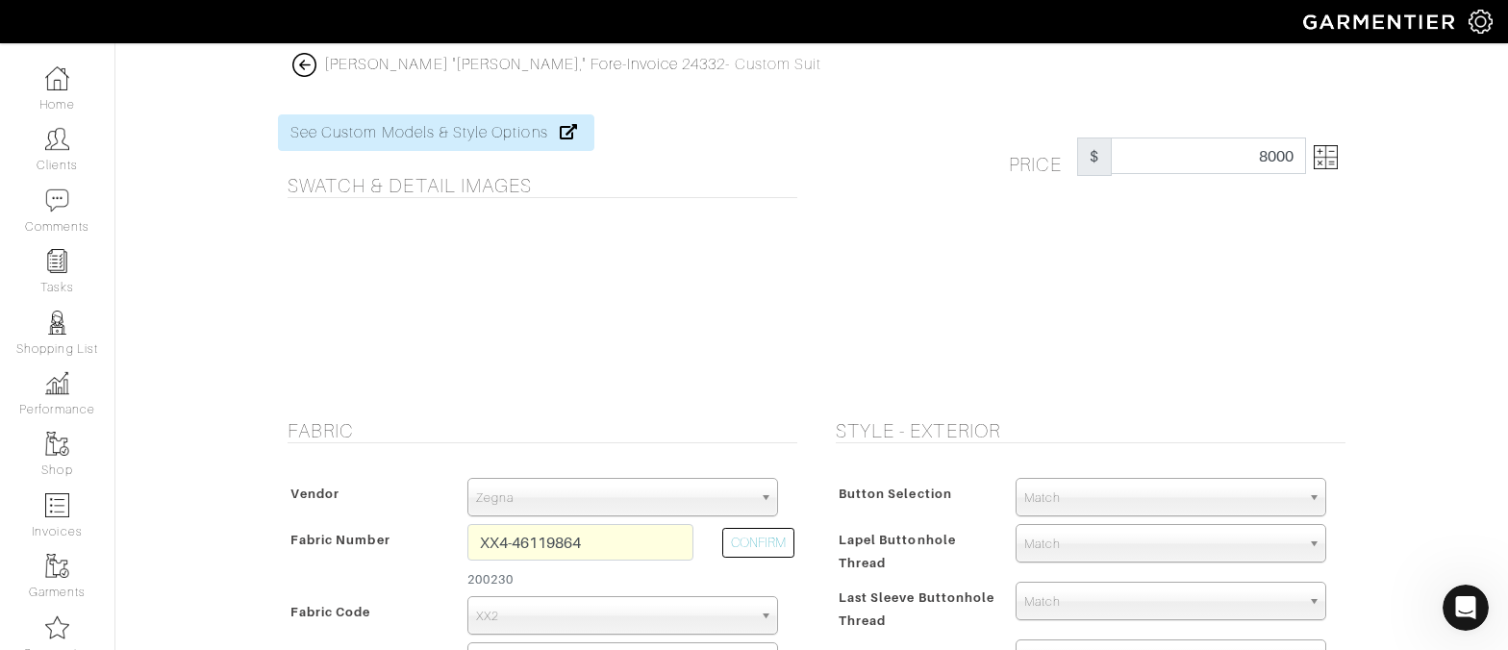
click at [1313, 153] on link at bounding box center [1322, 157] width 32 height 38
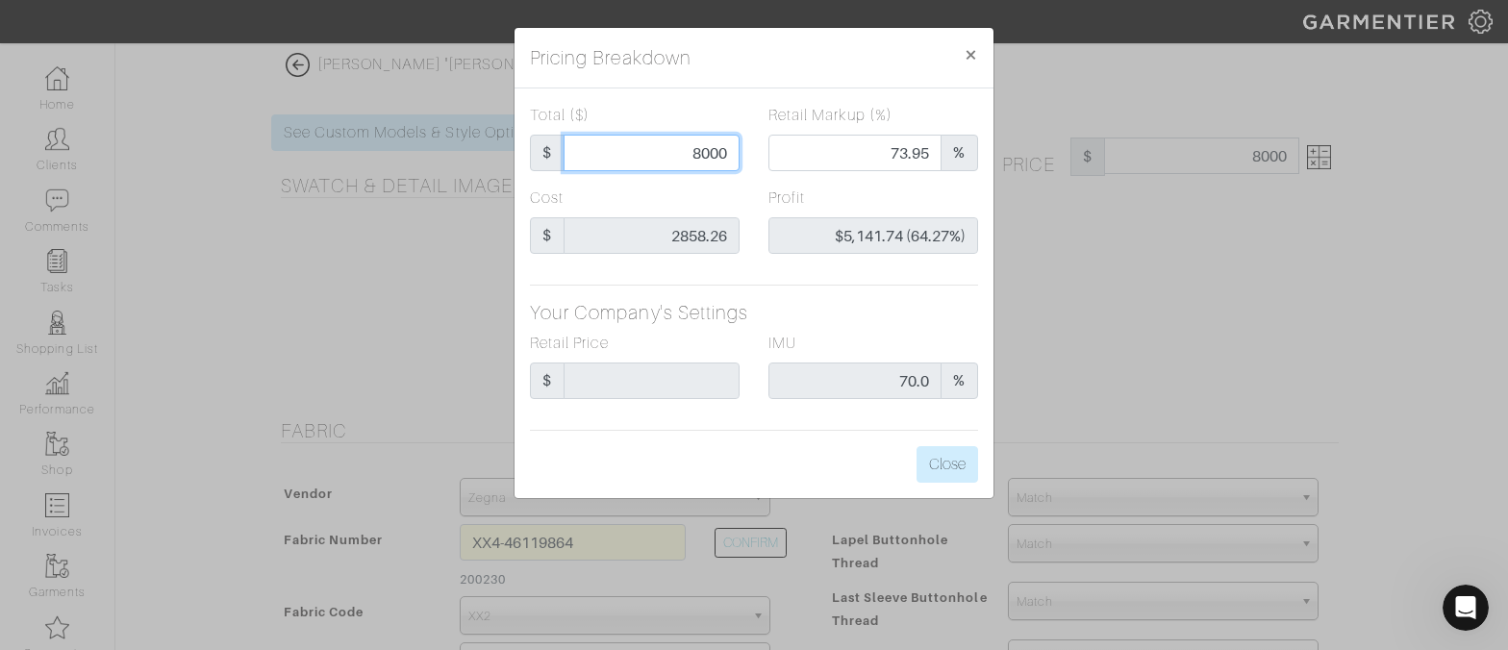
click at [660, 166] on input "8000" at bounding box center [651, 153] width 176 height 37
type input "8"
type input "88"
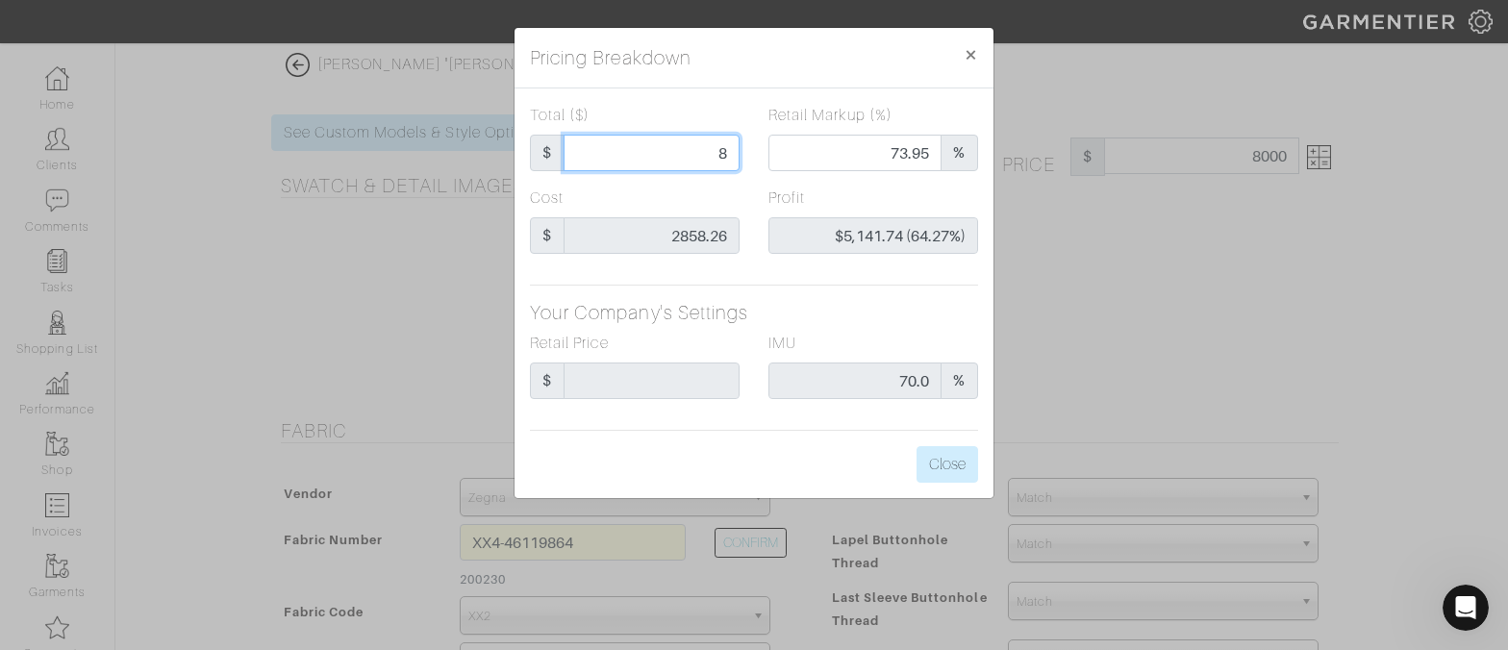
type input "88"
type input "0.00"
type input "-$2,770.26 (-3148.02%)"
type input "880"
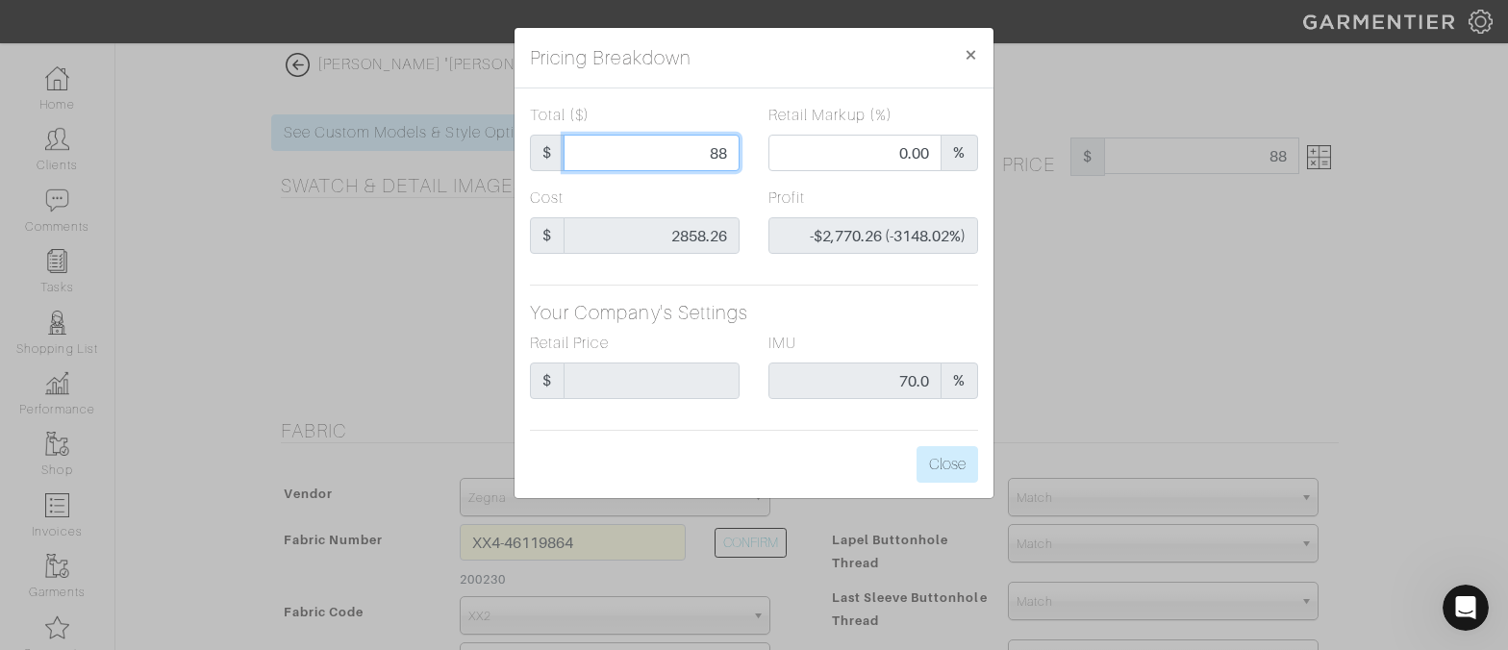
type input "-$1,978.26 (-224.80%)"
type input "8800"
type input "76.32"
type input "$5,941.74 (67.52%)"
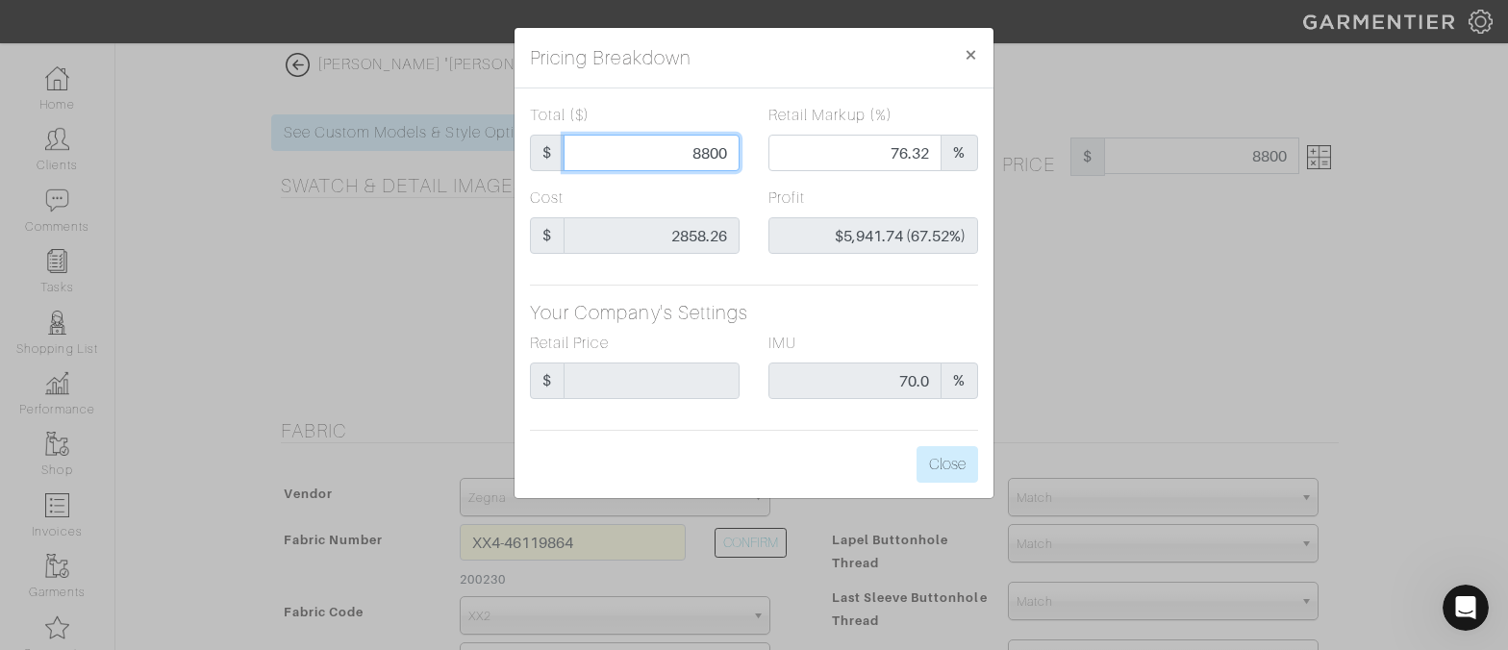
type input "880"
type input "0.00"
type input "-$1,978.26 (-224.80%)"
type input "88"
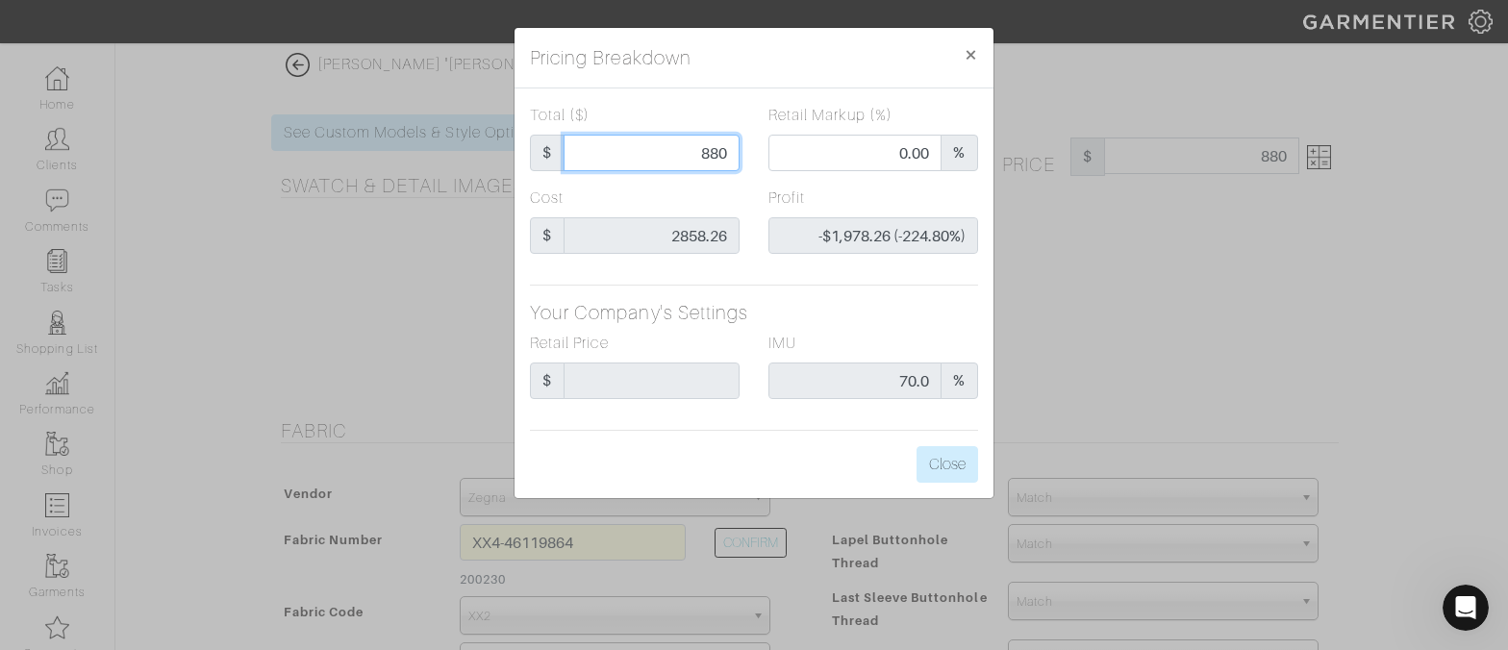
type input "88"
type input "-$2,770.26 (-3148.02%)"
type input "8"
type input "-$2,850.26 (-35628.25%)"
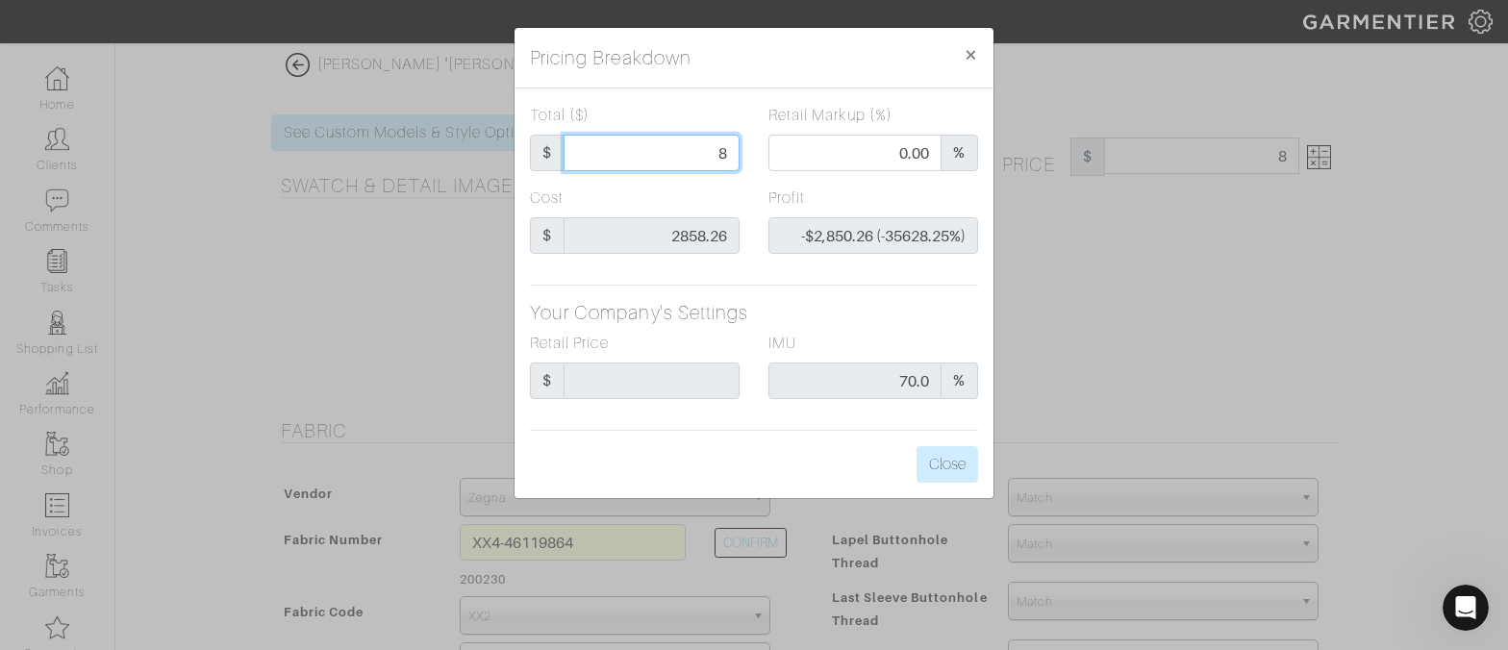
type input "85"
type input "-$2,773.26 (-3262.66%)"
type input "850"
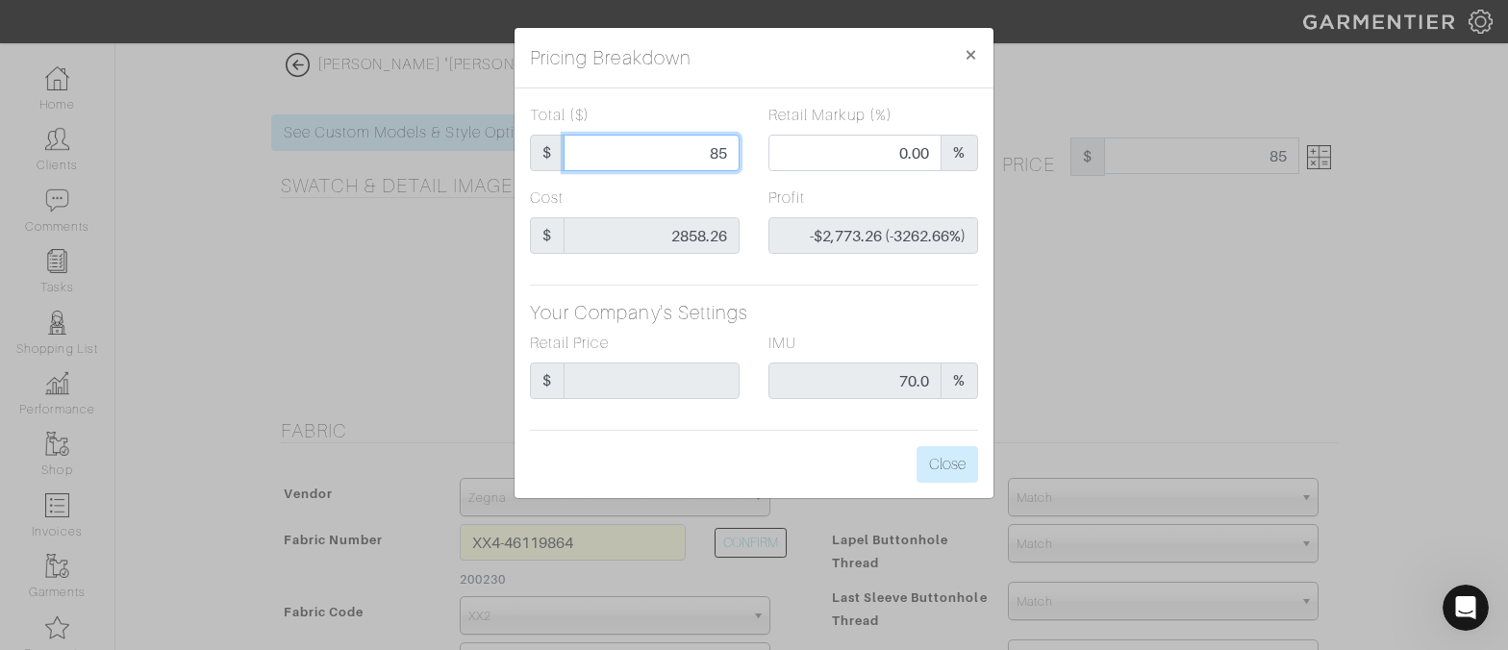
type input "-$2,008.26 (-236.27%)"
type input "8500"
type input "75.48"
type input "$5,641.74 (66.37%)"
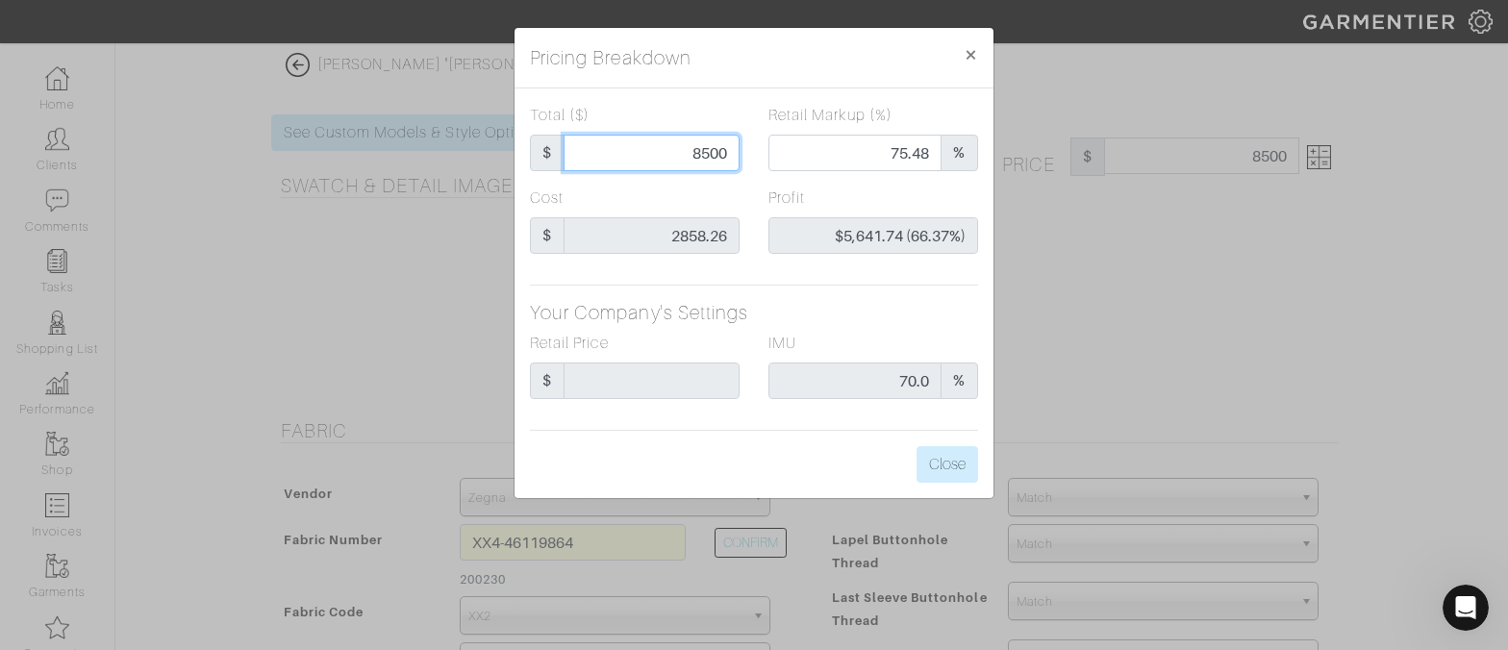
click at [678, 146] on input "8500" at bounding box center [651, 153] width 176 height 37
type input "8"
type input "0.00"
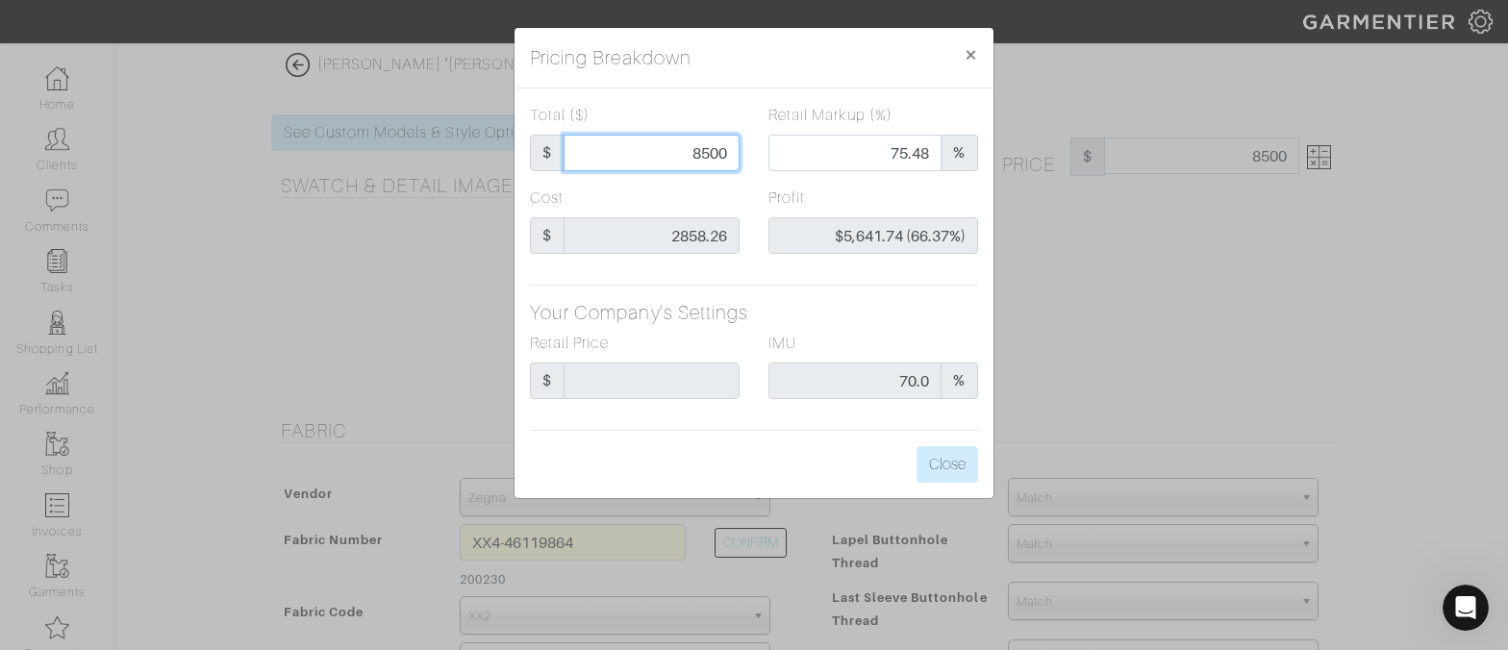
type input "-$2,850.26 (-35628.25%)"
type input "80"
type input "-$2,778.26 (-3472.82%)"
type input "800"
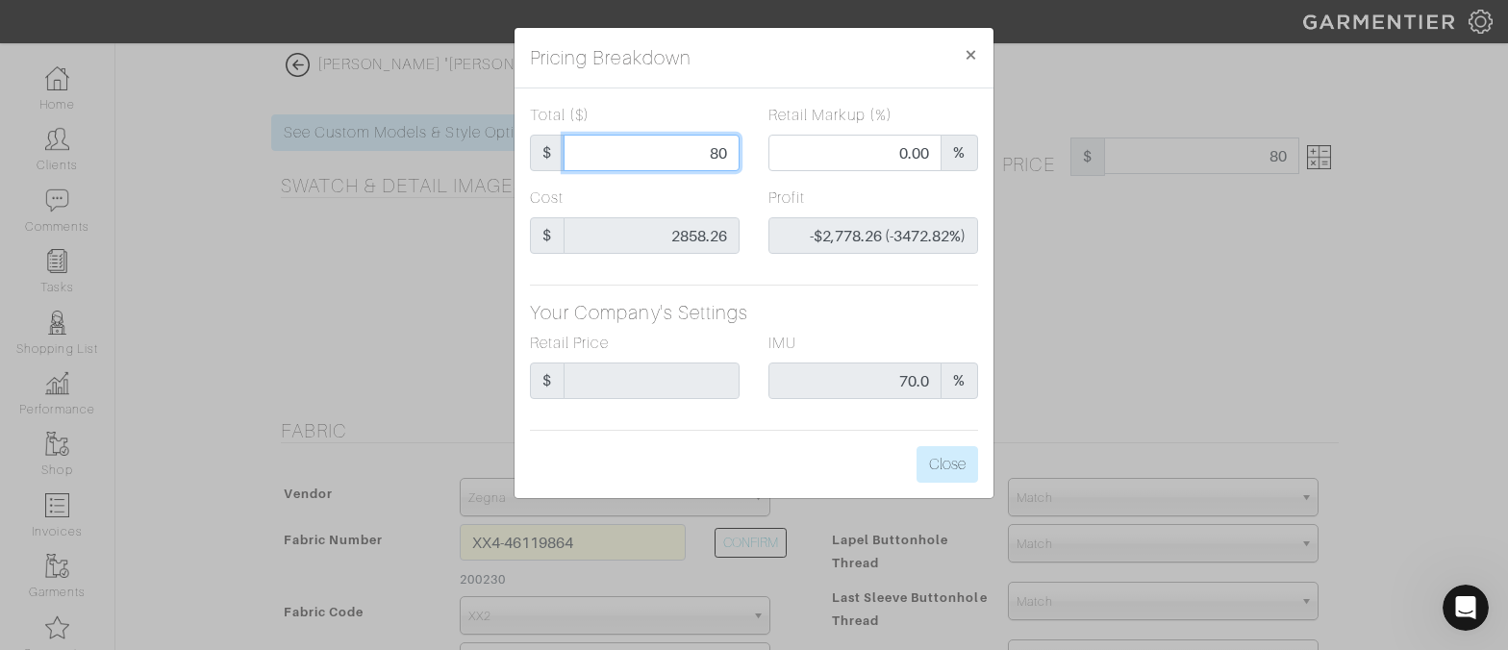
type input "800"
type input "-$2,058.26 (-257.28%)"
type input "8000"
type input "73.95"
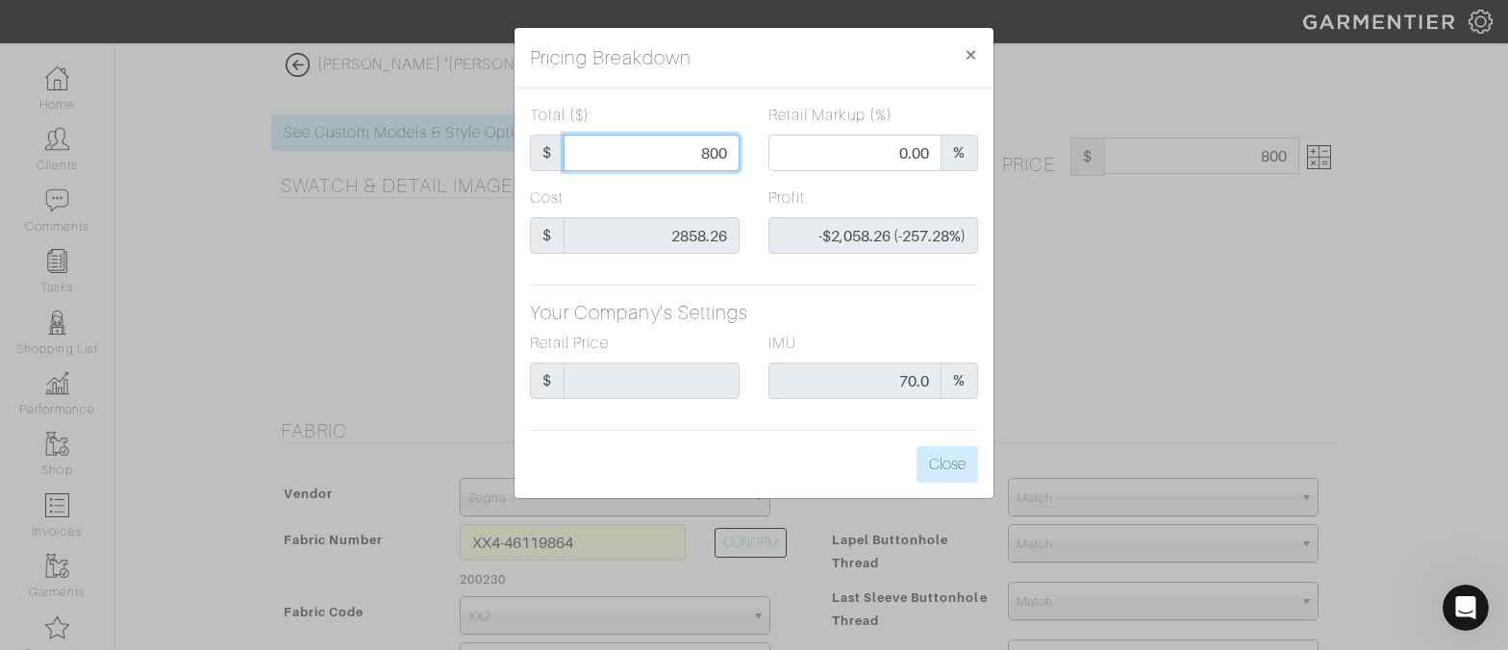
type input "$5,141.74 (64.27%)"
type input "8000.00"
click at [938, 480] on button "Close" at bounding box center [947, 464] width 62 height 37
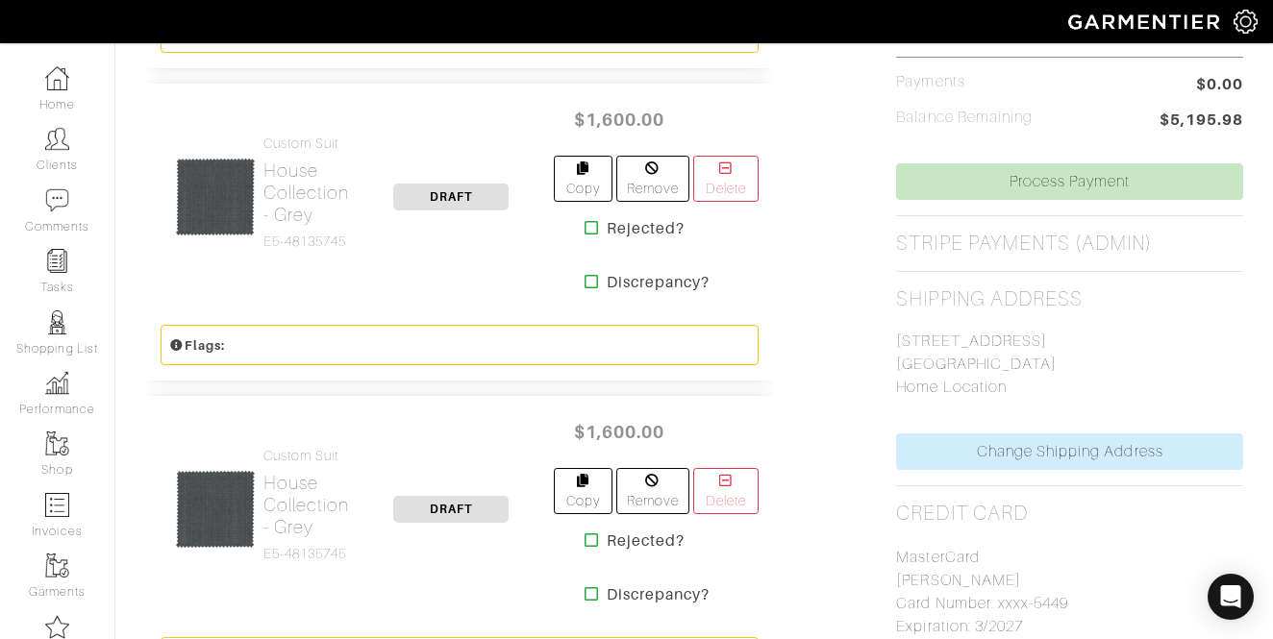
scroll to position [905, 0]
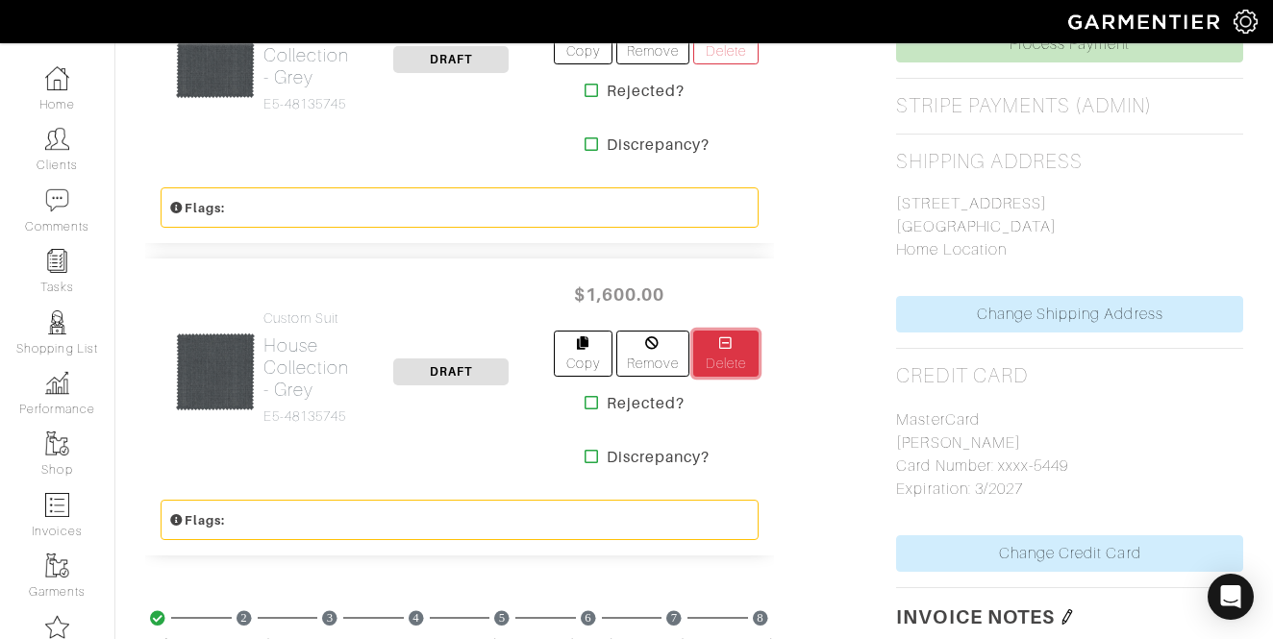
click at [738, 349] on link "Delete" at bounding box center [725, 354] width 65 height 46
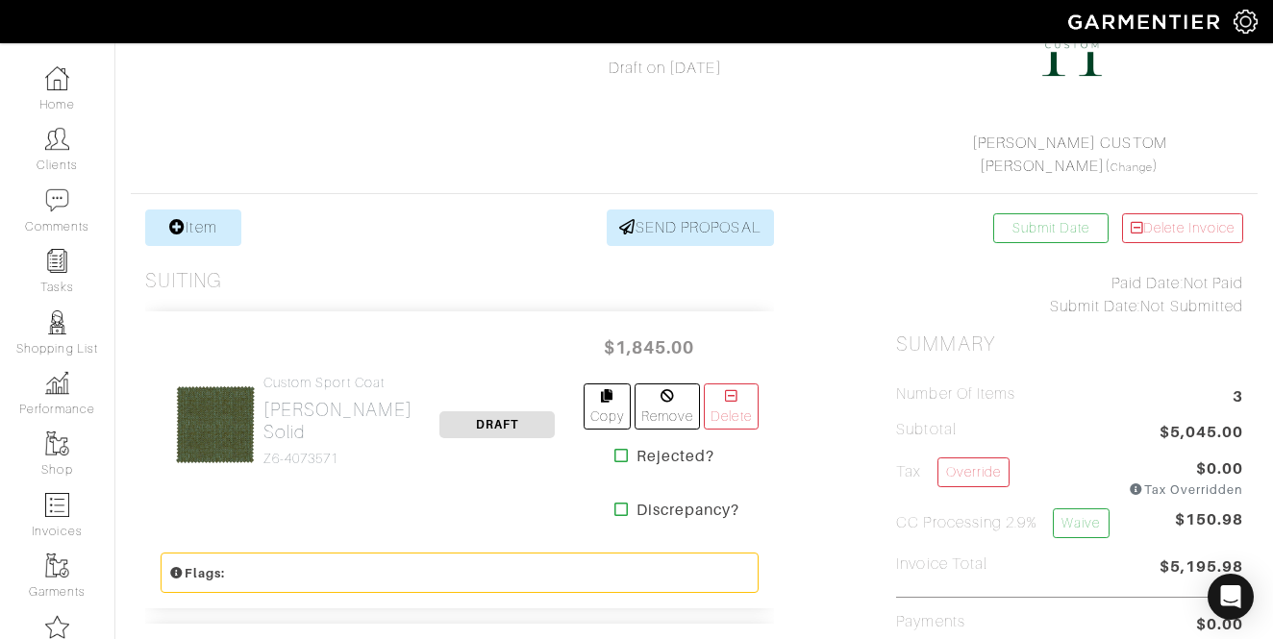
scroll to position [393, 0]
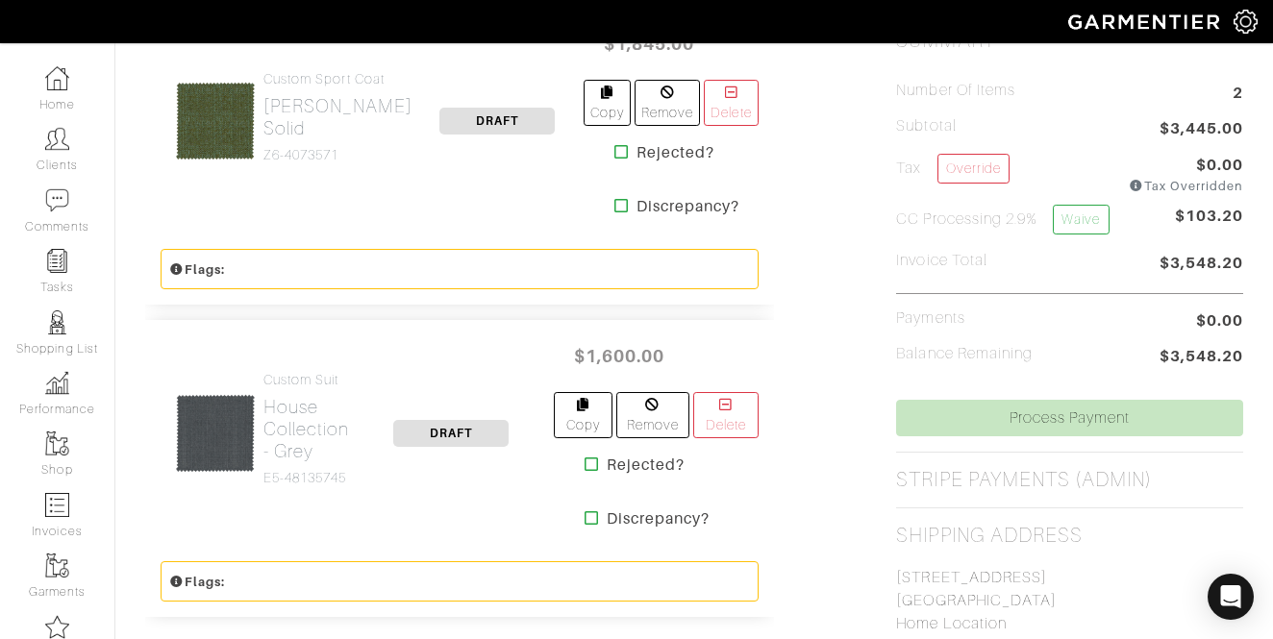
scroll to position [373, 0]
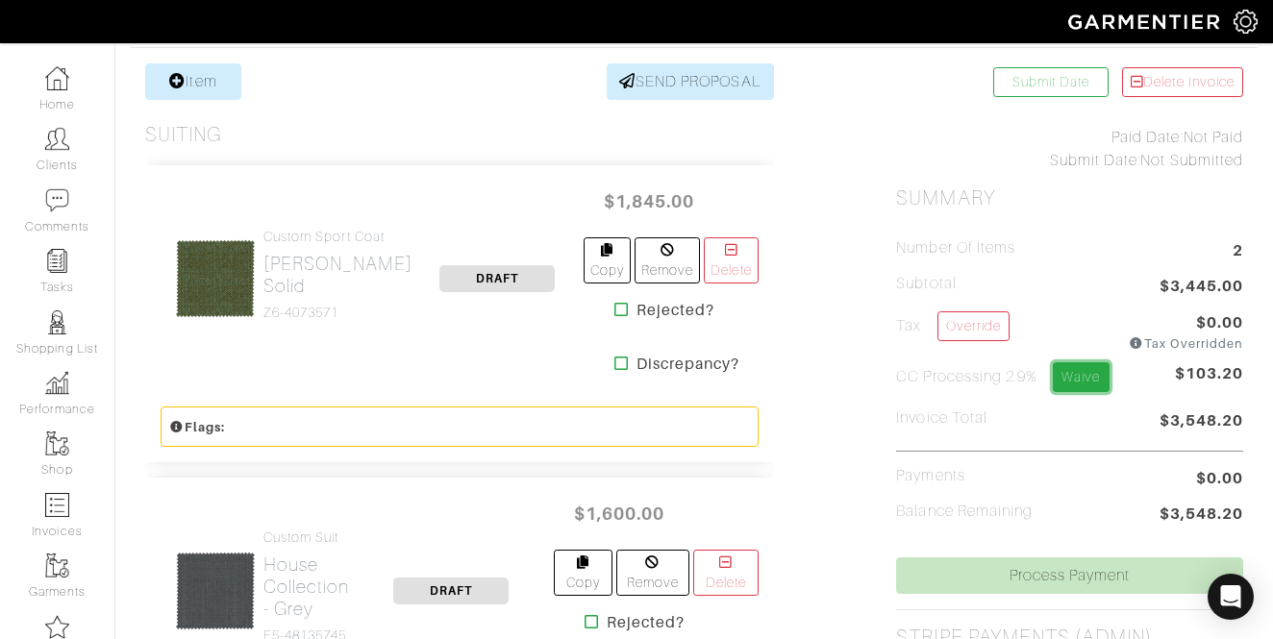
click at [1085, 381] on link "Waive" at bounding box center [1081, 378] width 56 height 30
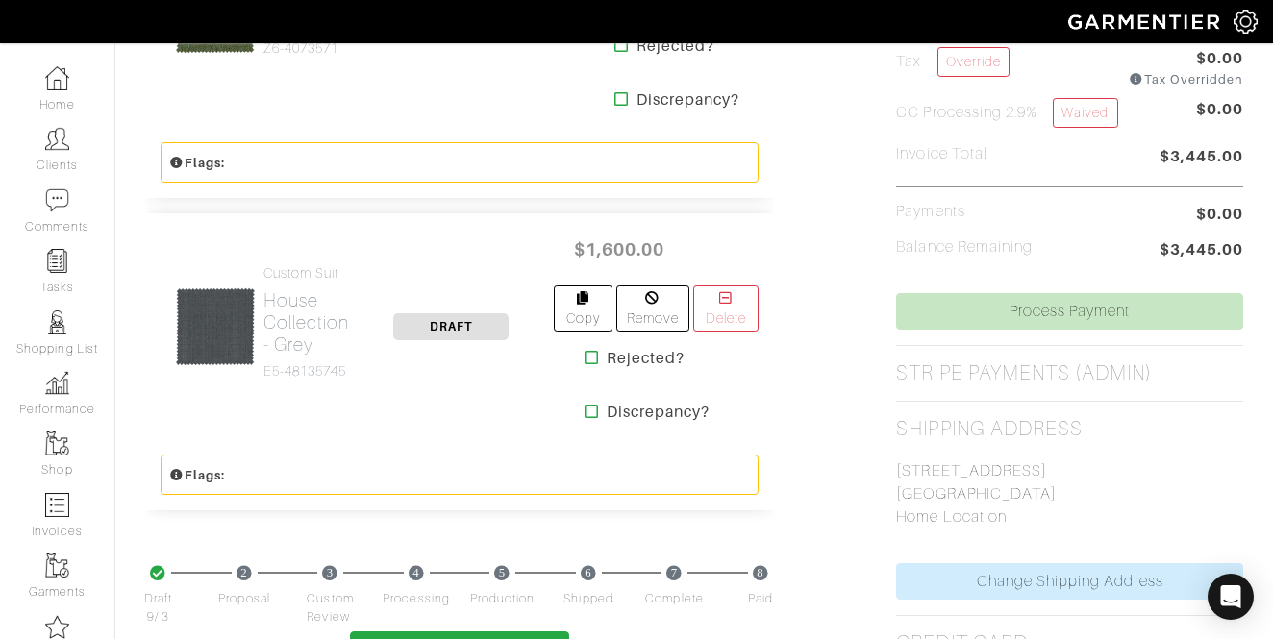
scroll to position [767, 0]
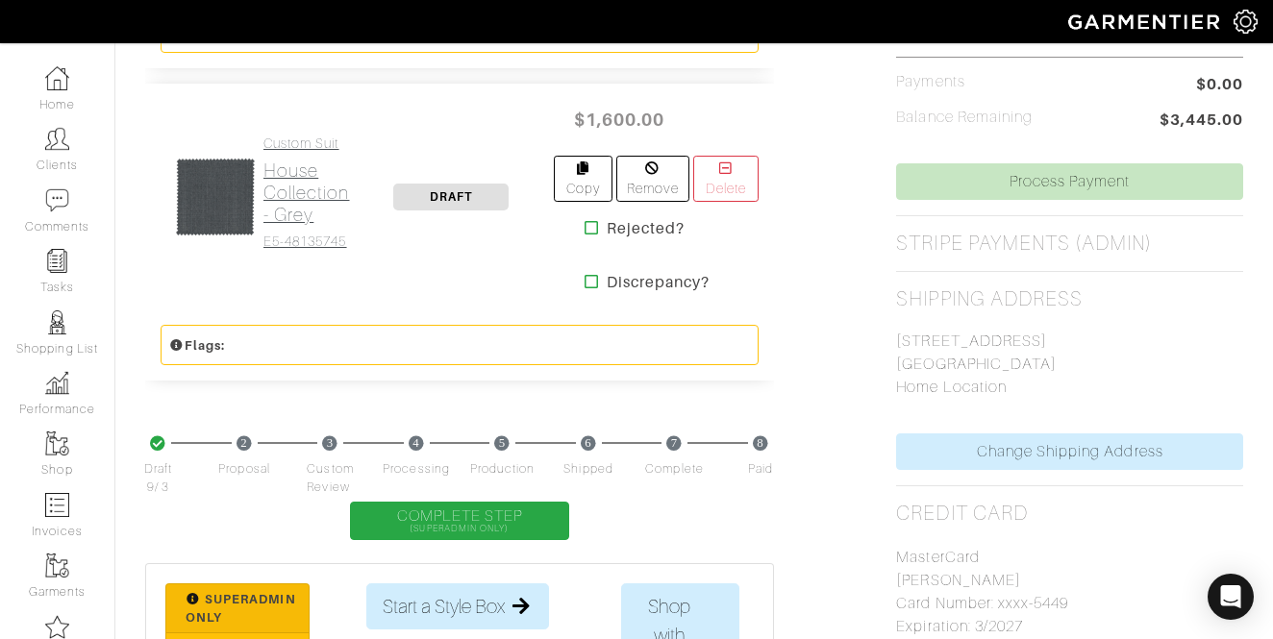
click at [290, 181] on h2 "House Collection - Grey" at bounding box center [306, 193] width 87 height 66
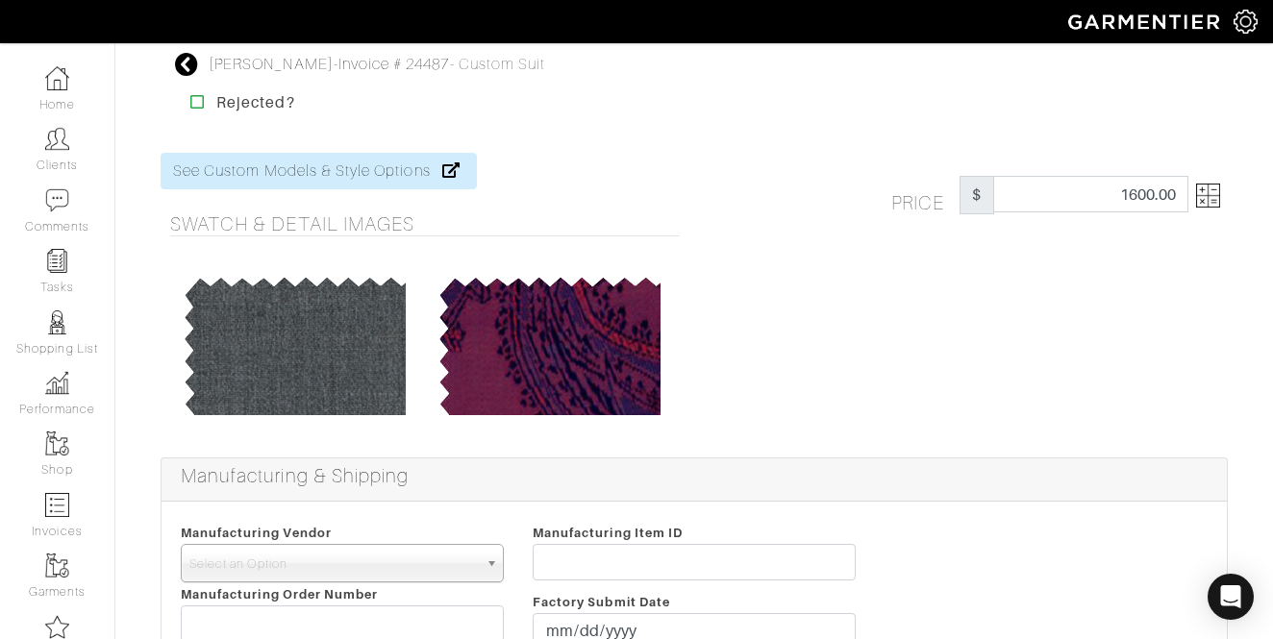
click at [1213, 202] on img at bounding box center [1208, 196] width 24 height 24
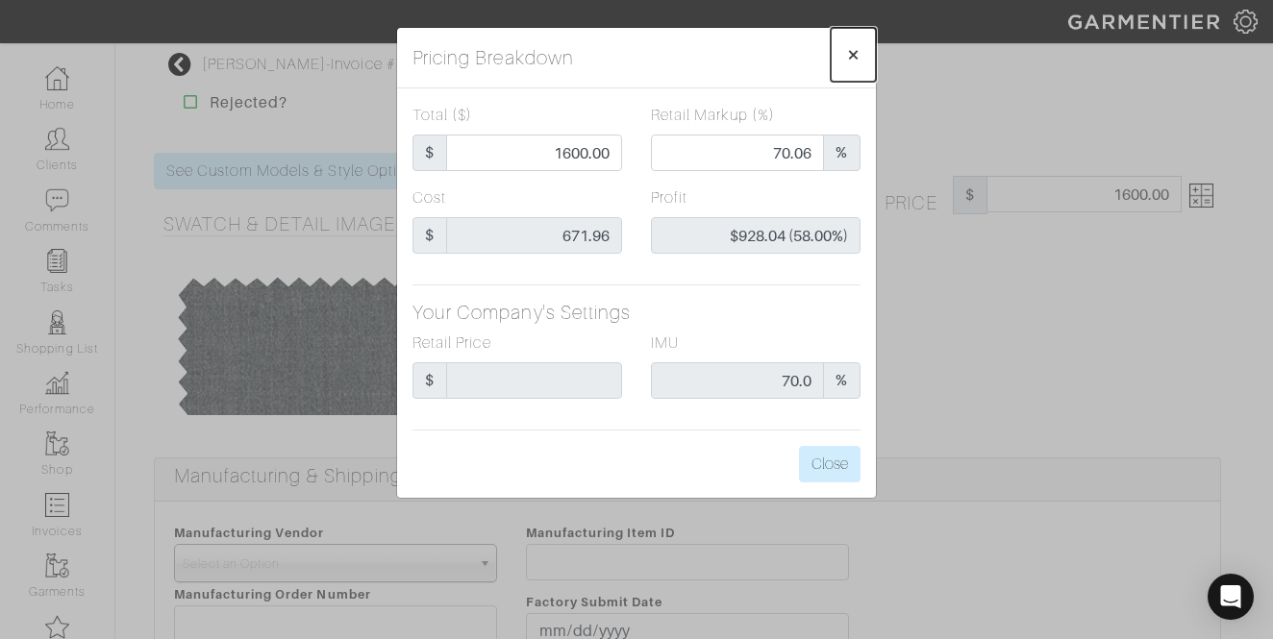
click at [854, 51] on span "×" at bounding box center [853, 54] width 14 height 26
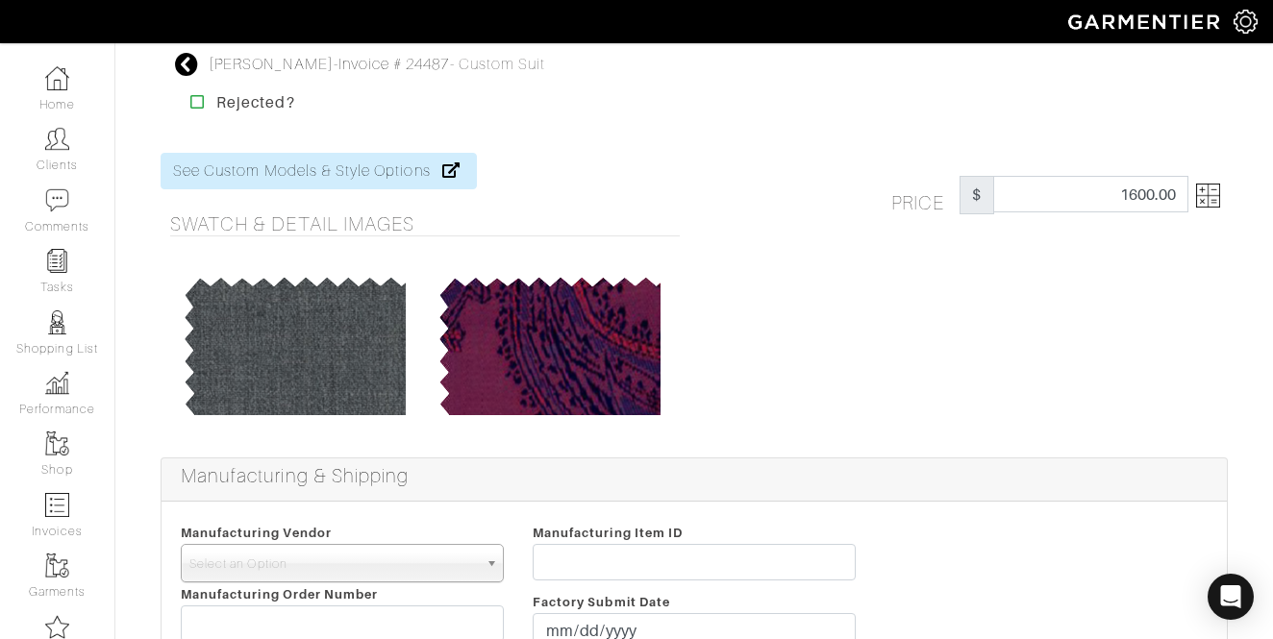
click at [1207, 198] on img at bounding box center [1208, 196] width 24 height 24
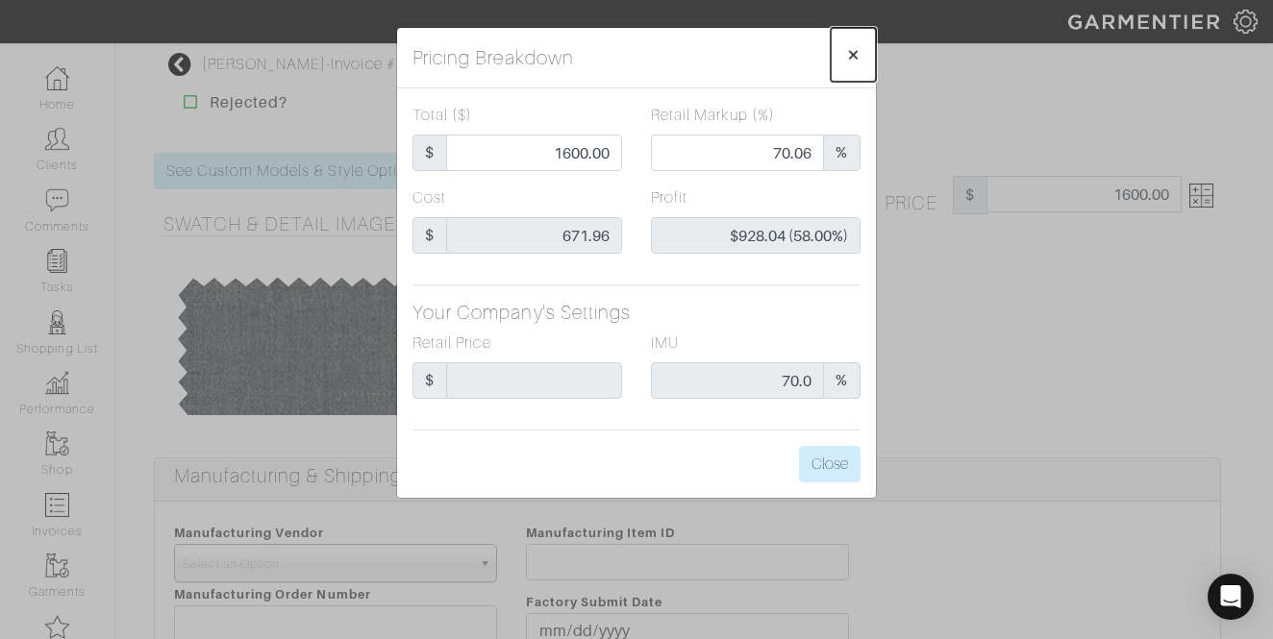
click at [840, 63] on button "×" at bounding box center [853, 55] width 45 height 54
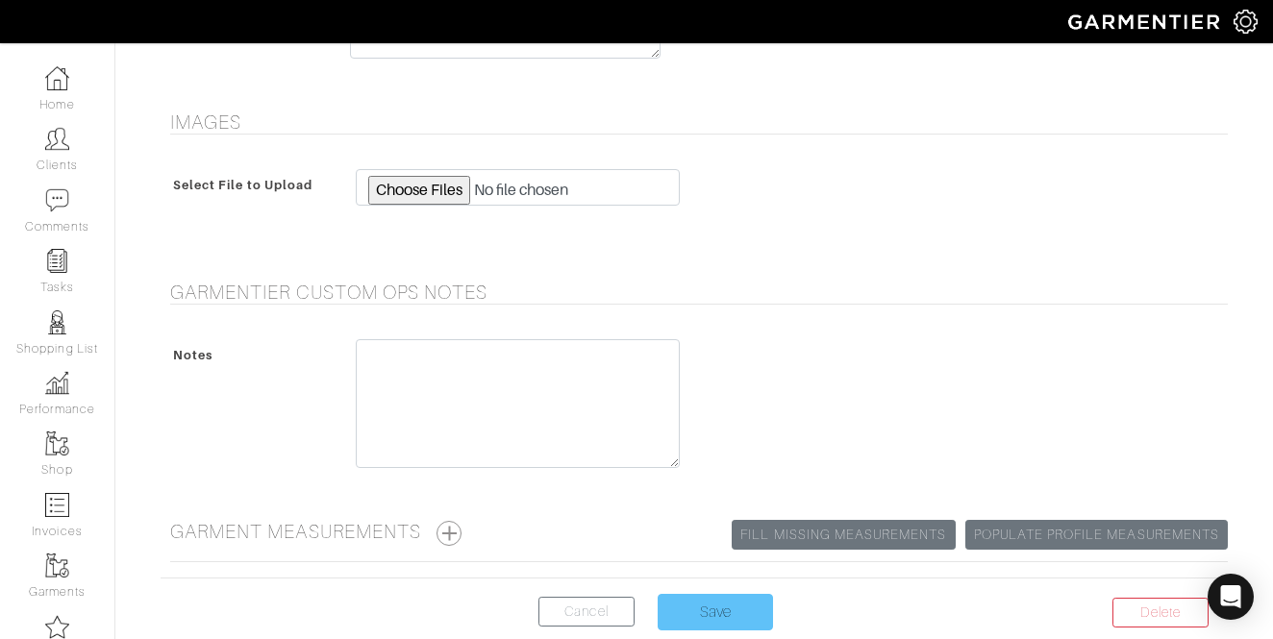
scroll to position [2049, 0]
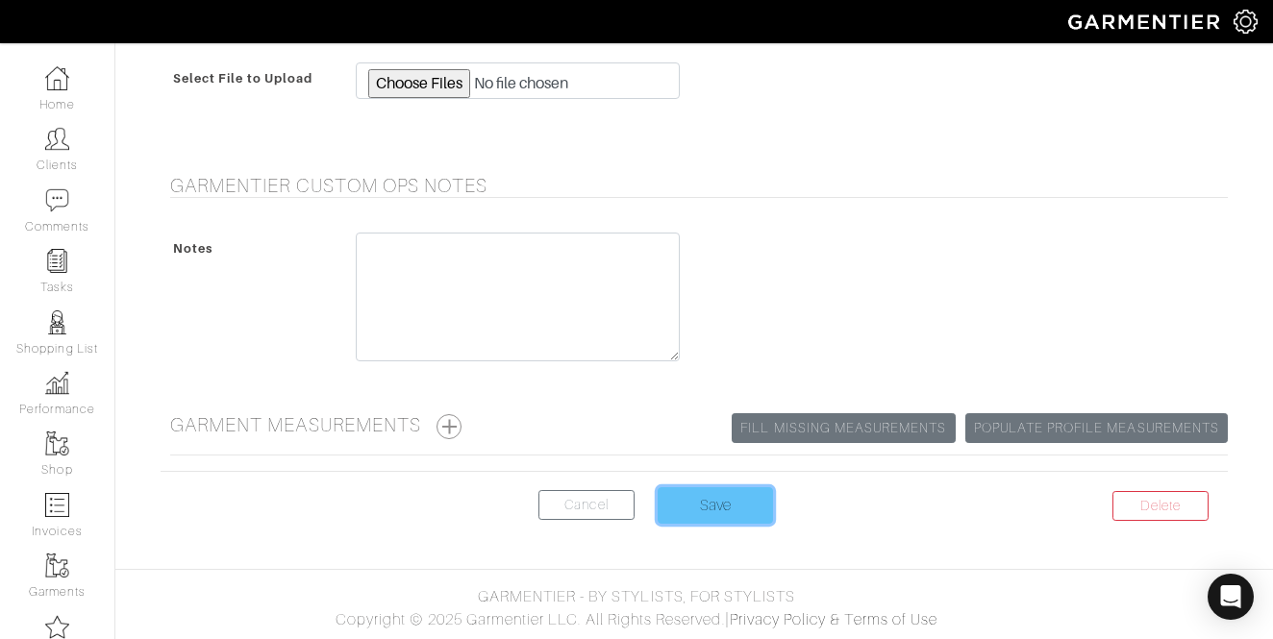
click at [759, 500] on input "Save" at bounding box center [715, 506] width 115 height 37
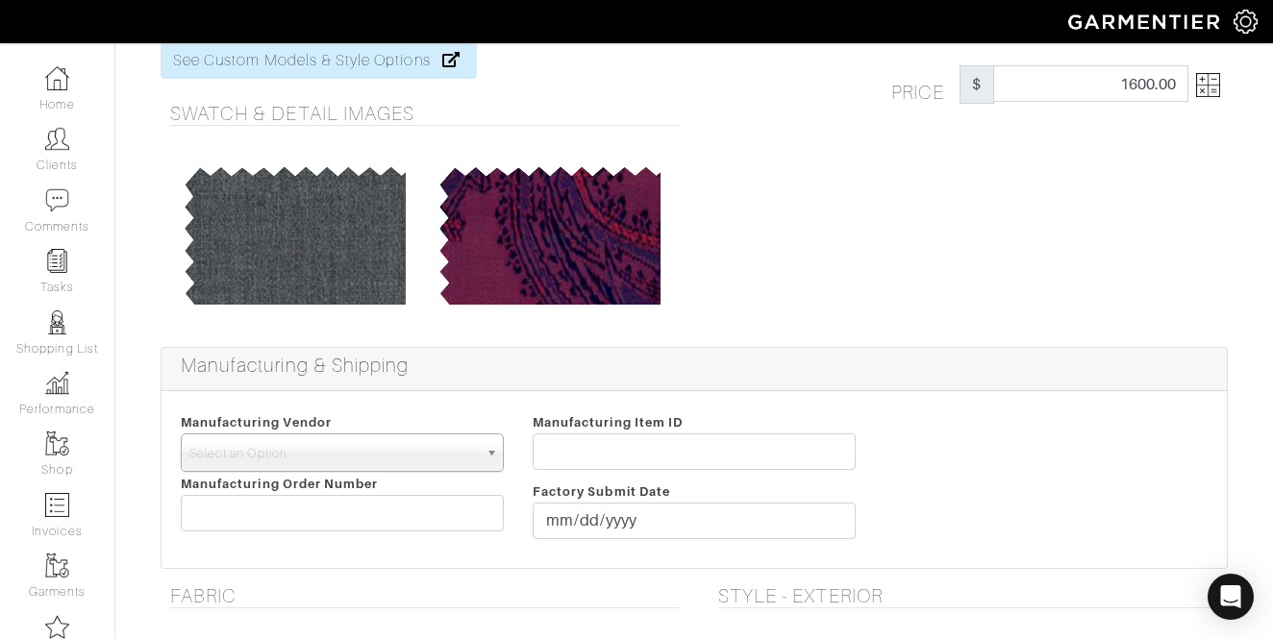
scroll to position [0, 0]
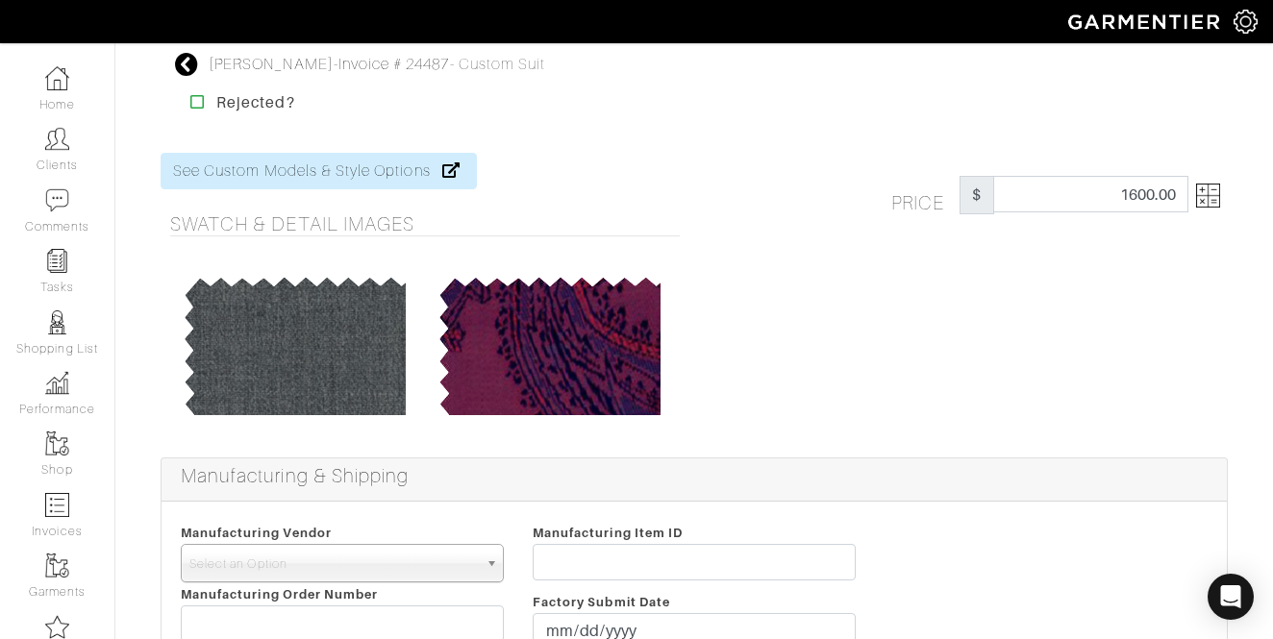
click at [1211, 198] on img at bounding box center [1208, 196] width 24 height 24
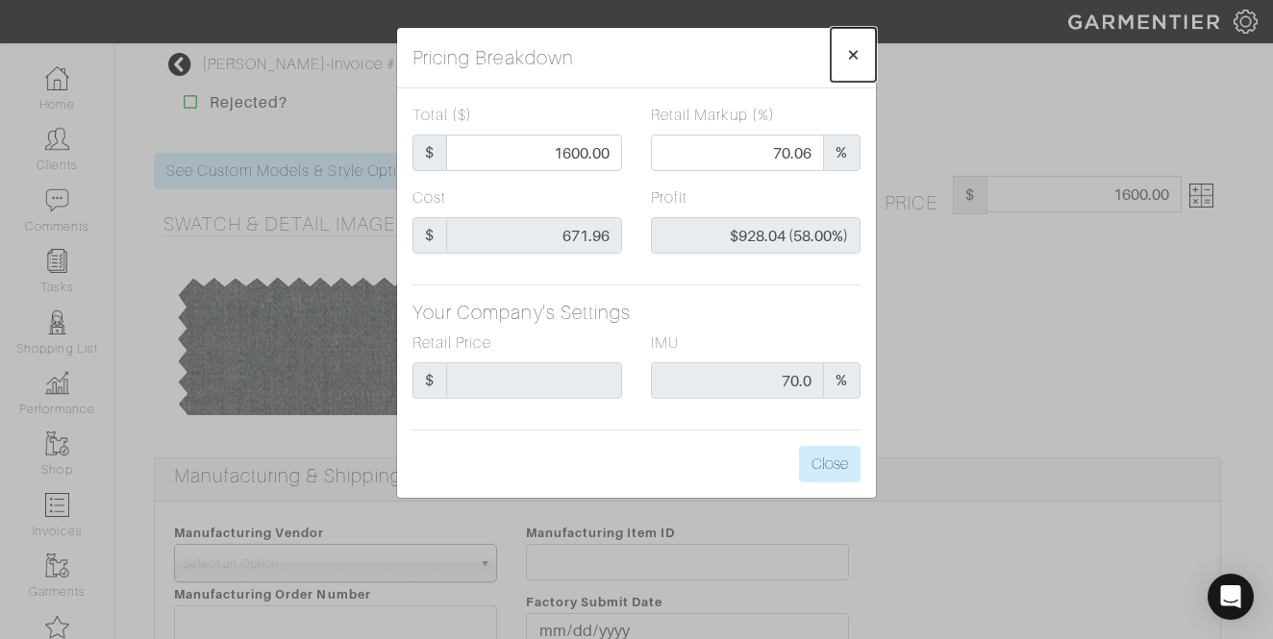
click at [862, 55] on button "×" at bounding box center [853, 55] width 45 height 54
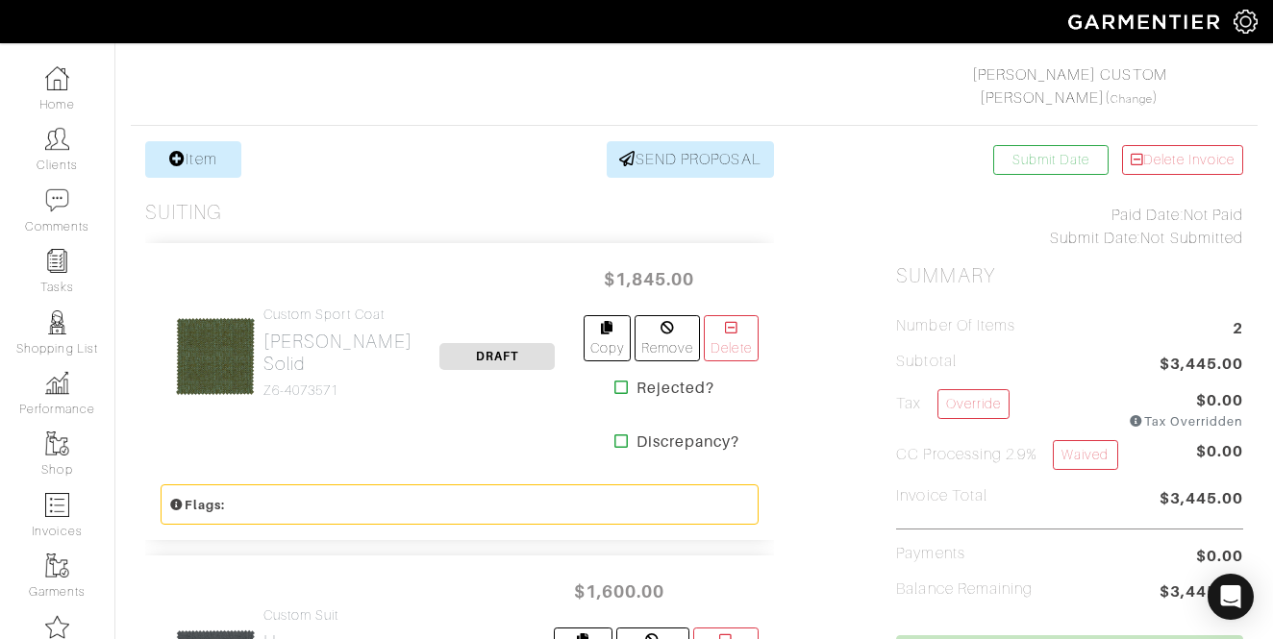
scroll to position [366, 0]
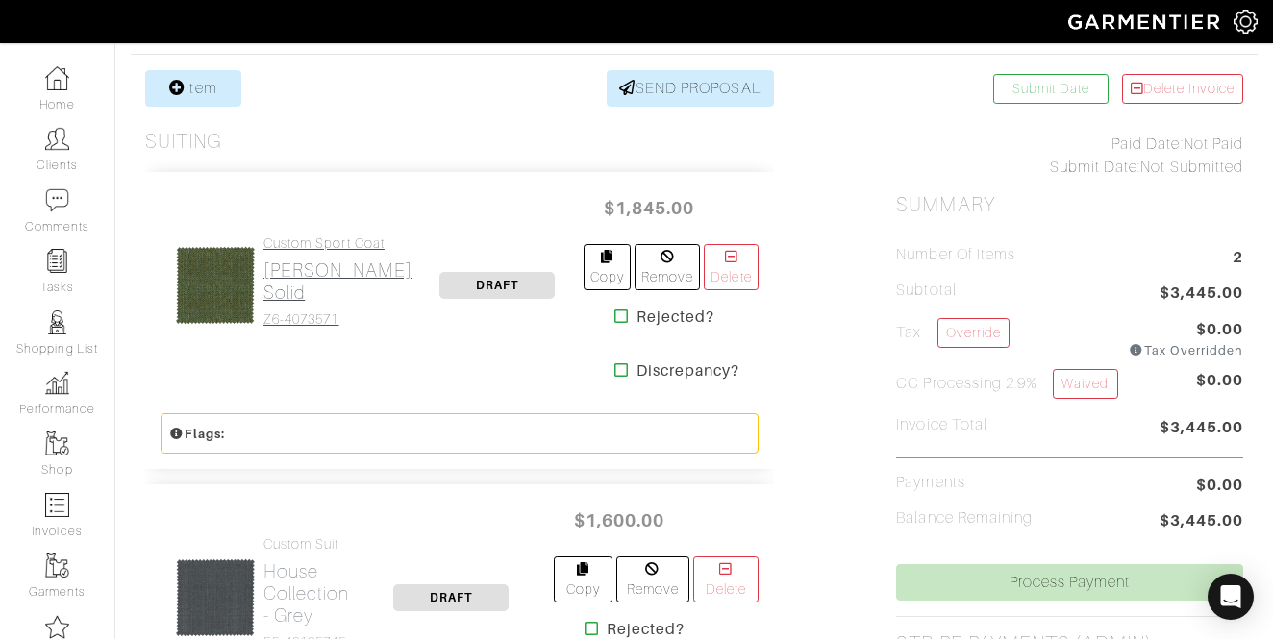
click at [294, 260] on h2 "[PERSON_NAME] Solid" at bounding box center [337, 282] width 149 height 44
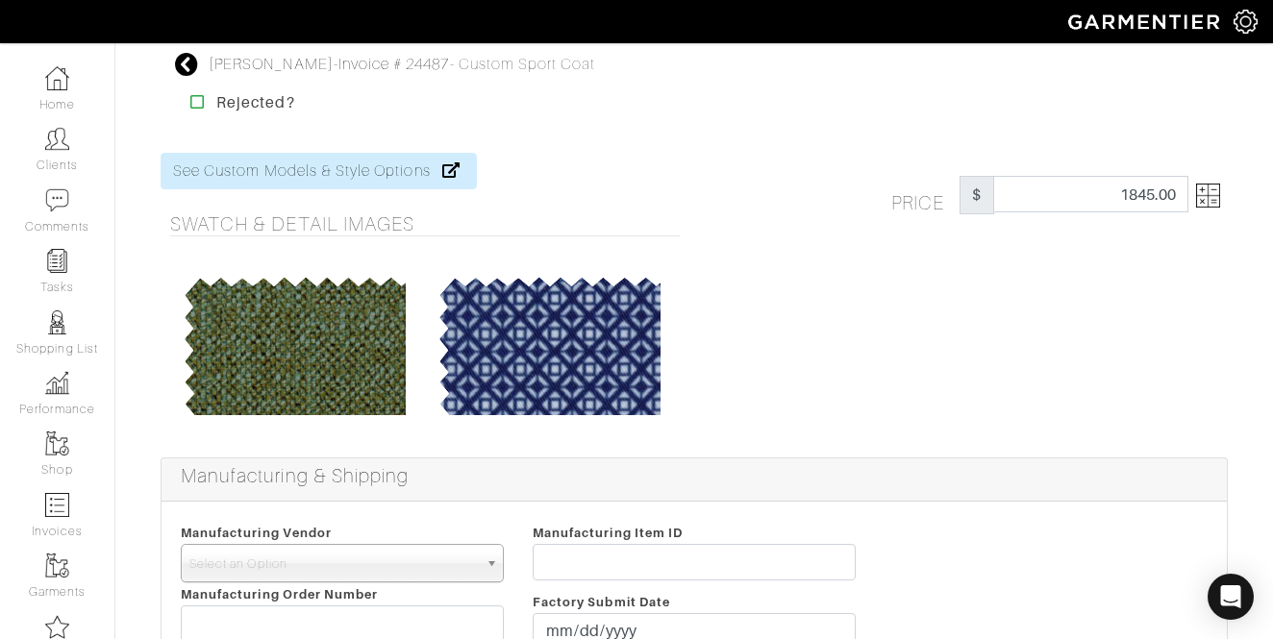
click at [1215, 192] on img at bounding box center [1208, 196] width 24 height 24
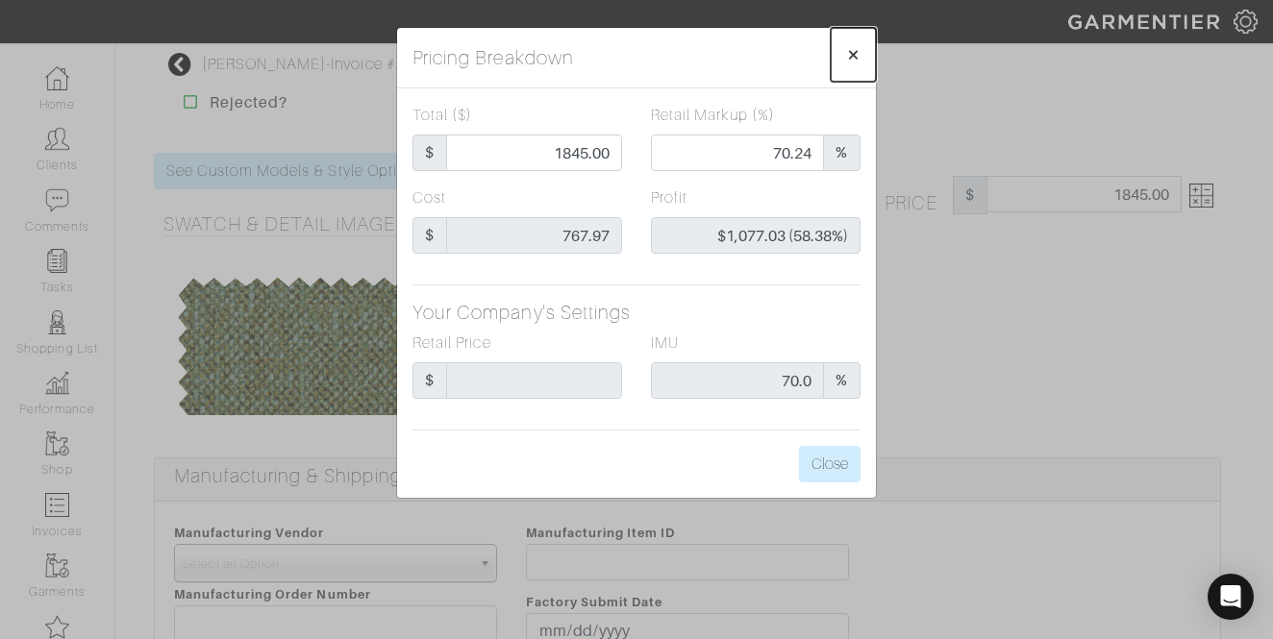
click at [859, 57] on span "×" at bounding box center [853, 54] width 14 height 26
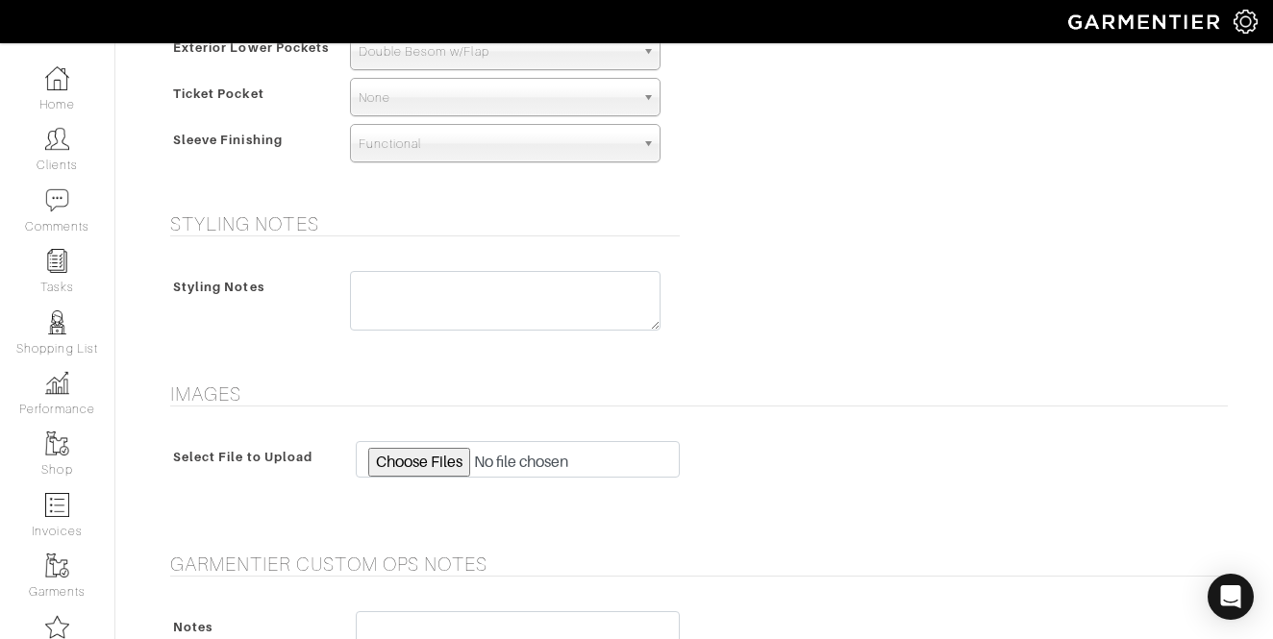
scroll to position [2018, 0]
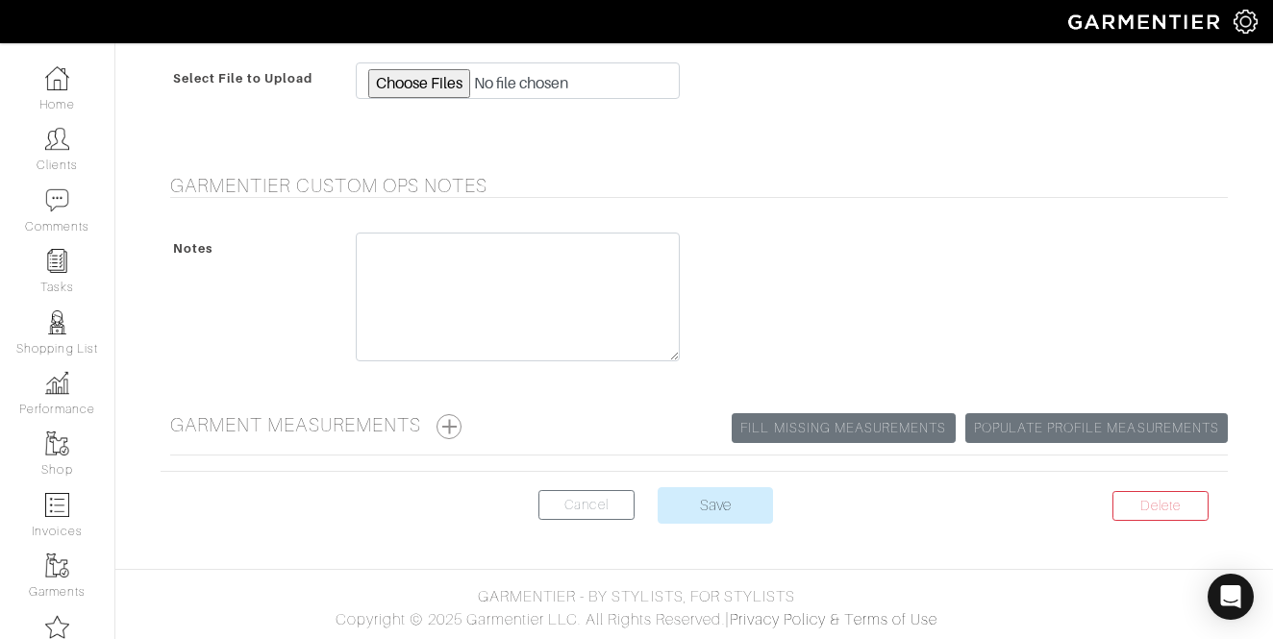
click at [698, 526] on center "Delete Cancel Save" at bounding box center [694, 518] width 1067 height 60
click at [721, 509] on input "Save" at bounding box center [715, 506] width 115 height 37
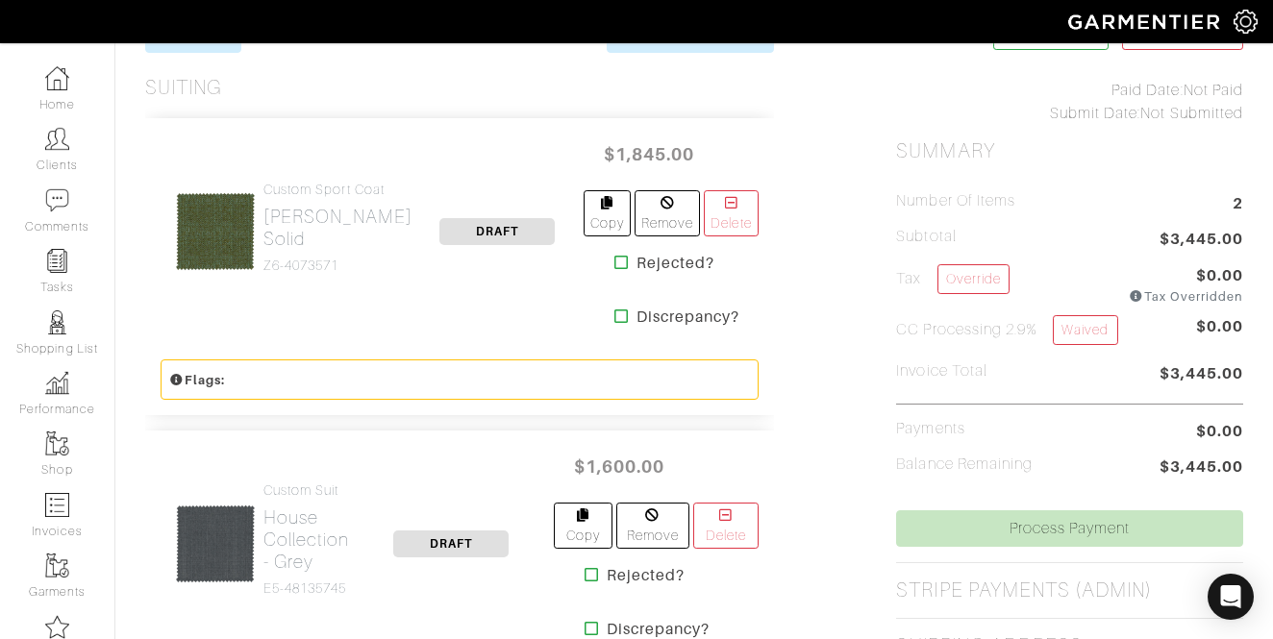
scroll to position [353, 0]
